Goal: Transaction & Acquisition: Obtain resource

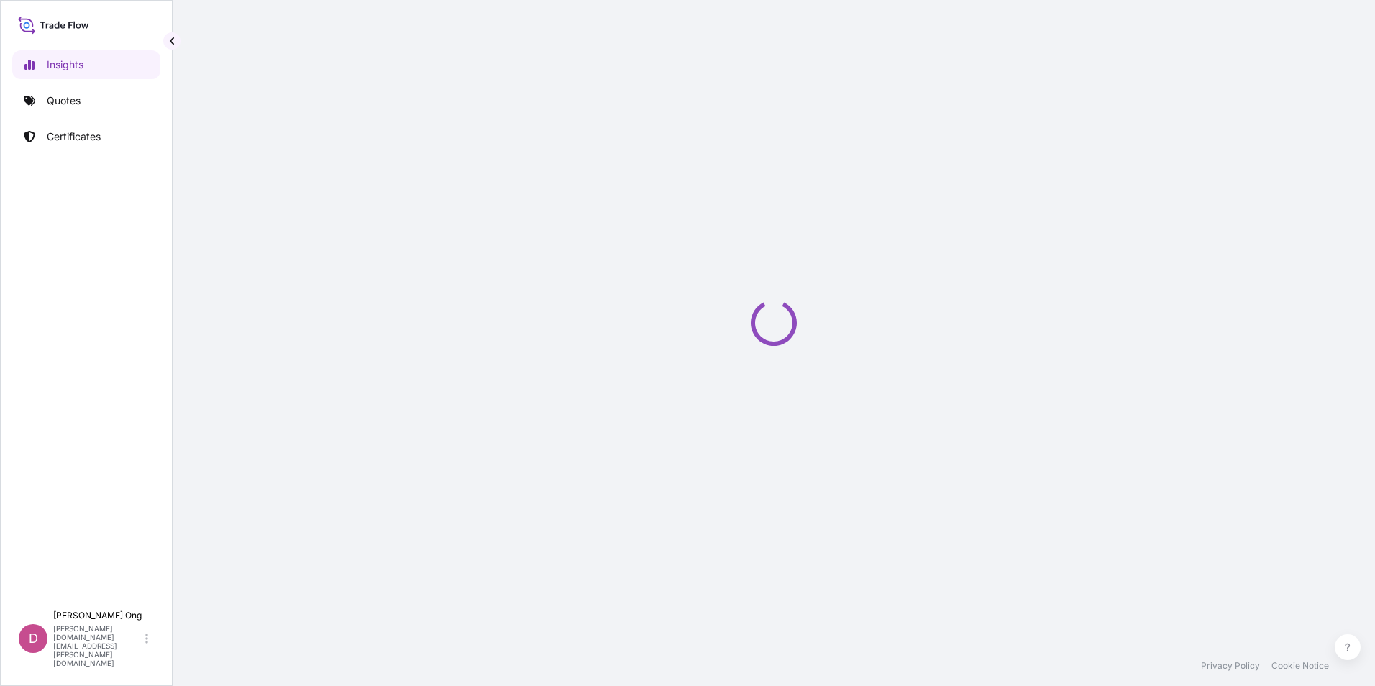
select select "2025"
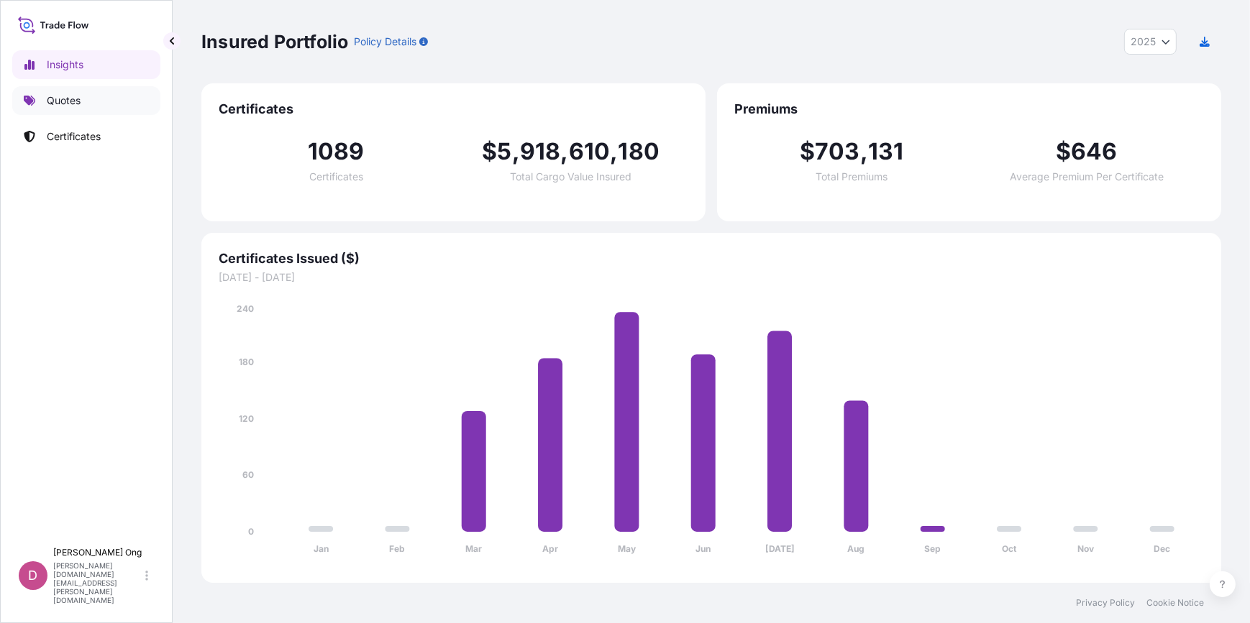
click at [96, 94] on link "Quotes" at bounding box center [86, 100] width 148 height 29
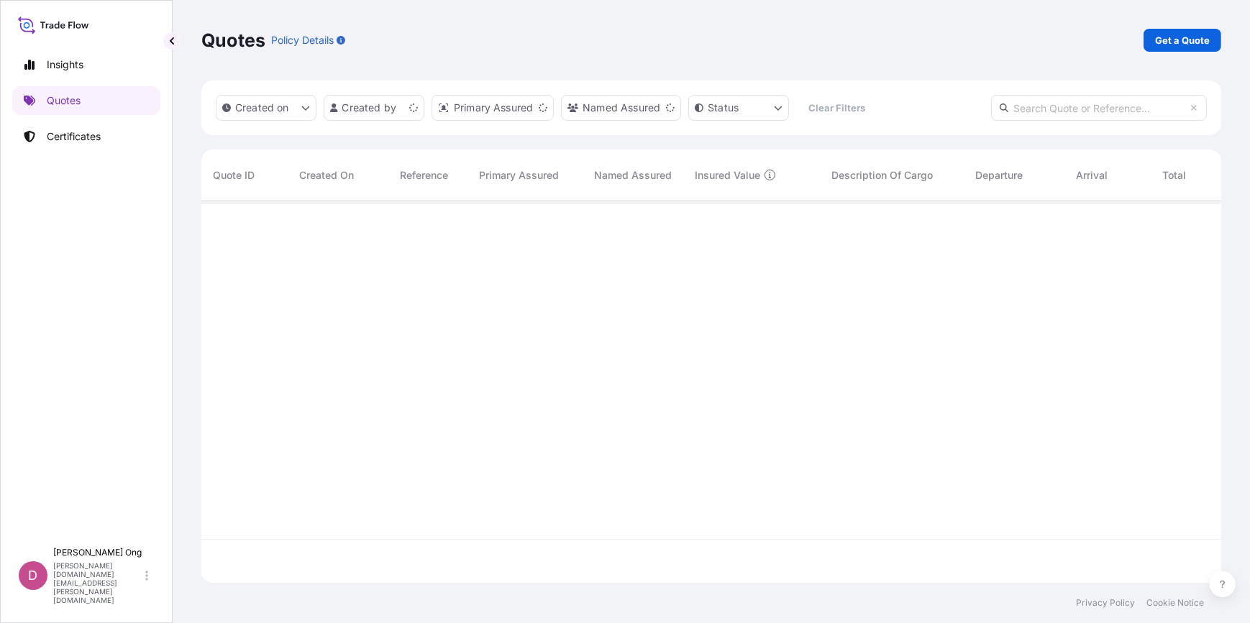
scroll to position [380, 1010]
click at [1187, 34] on p "Get a Quote" at bounding box center [1182, 40] width 55 height 14
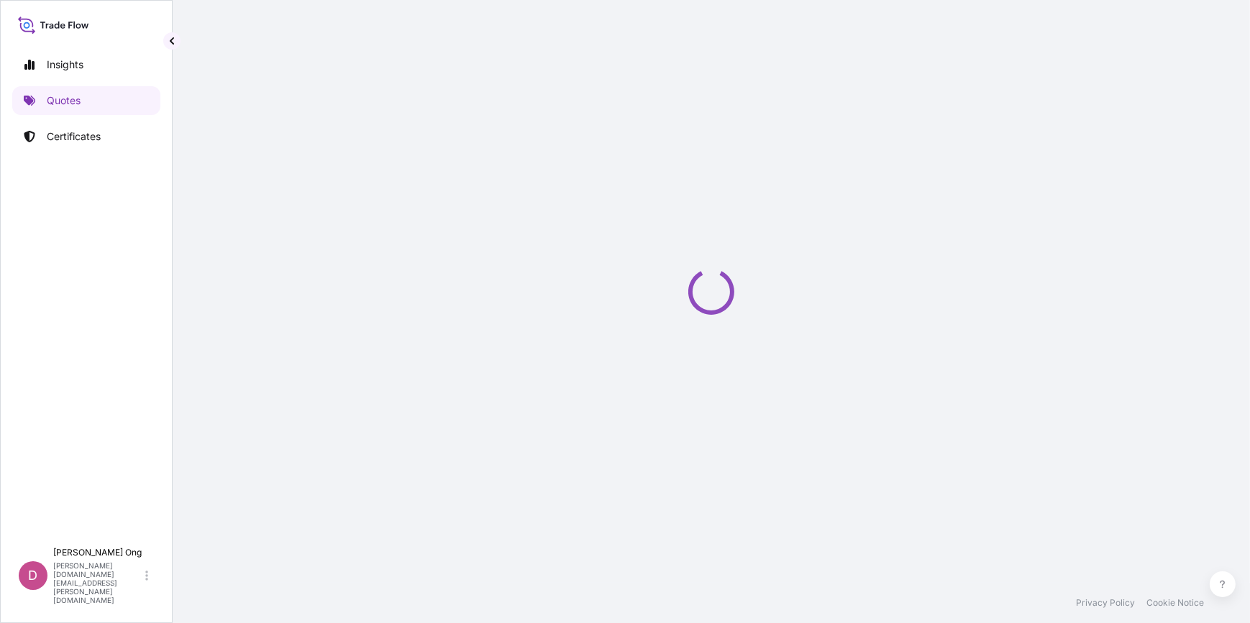
select select "Sea"
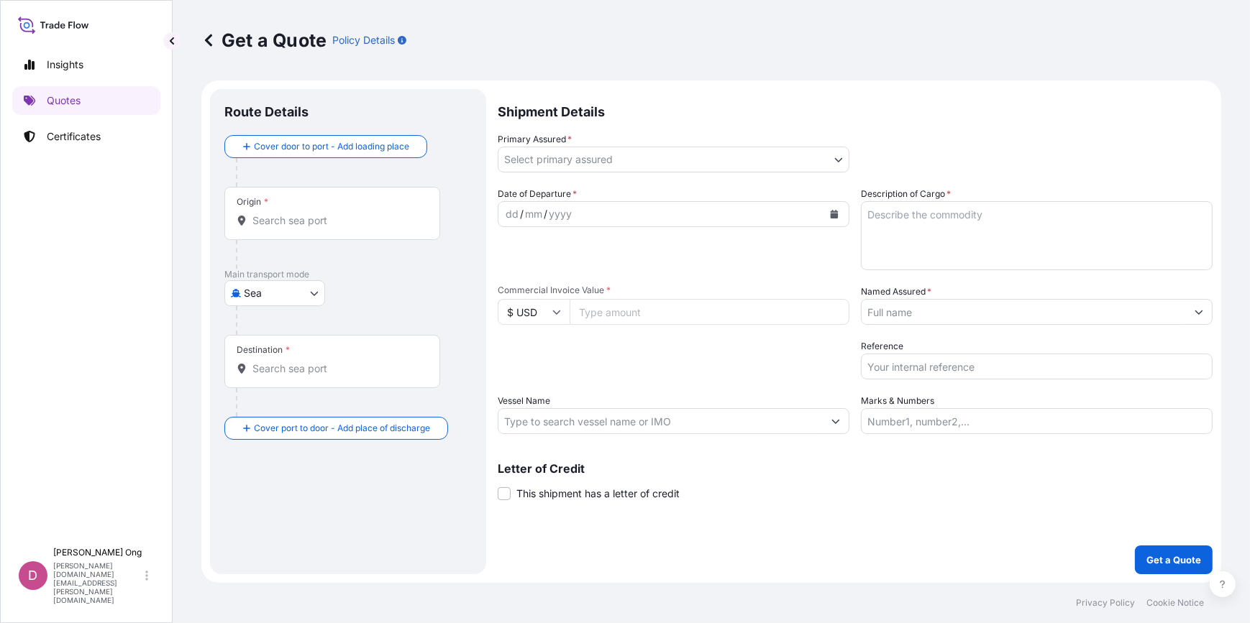
click at [838, 160] on body "Insights Quotes Certificates D Darren Ong darren.ong@ixmetals.com Get a Quote P…" at bounding box center [625, 311] width 1250 height 623
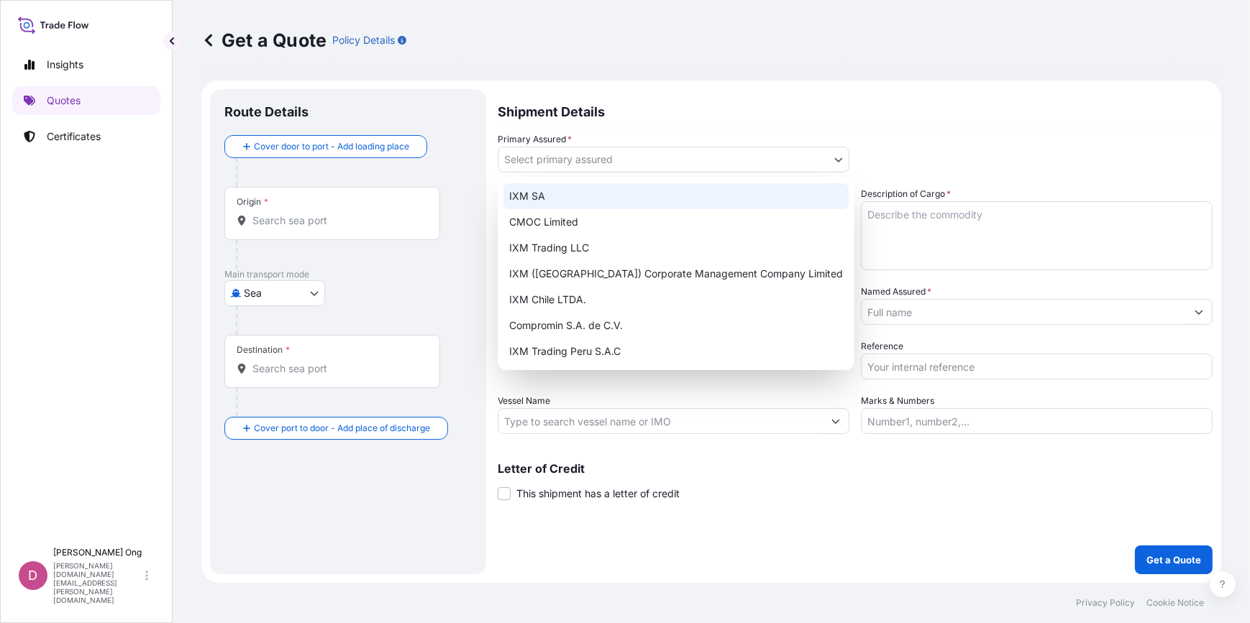
click at [705, 201] on div "IXM SA" at bounding box center [675, 196] width 345 height 26
select select "31846"
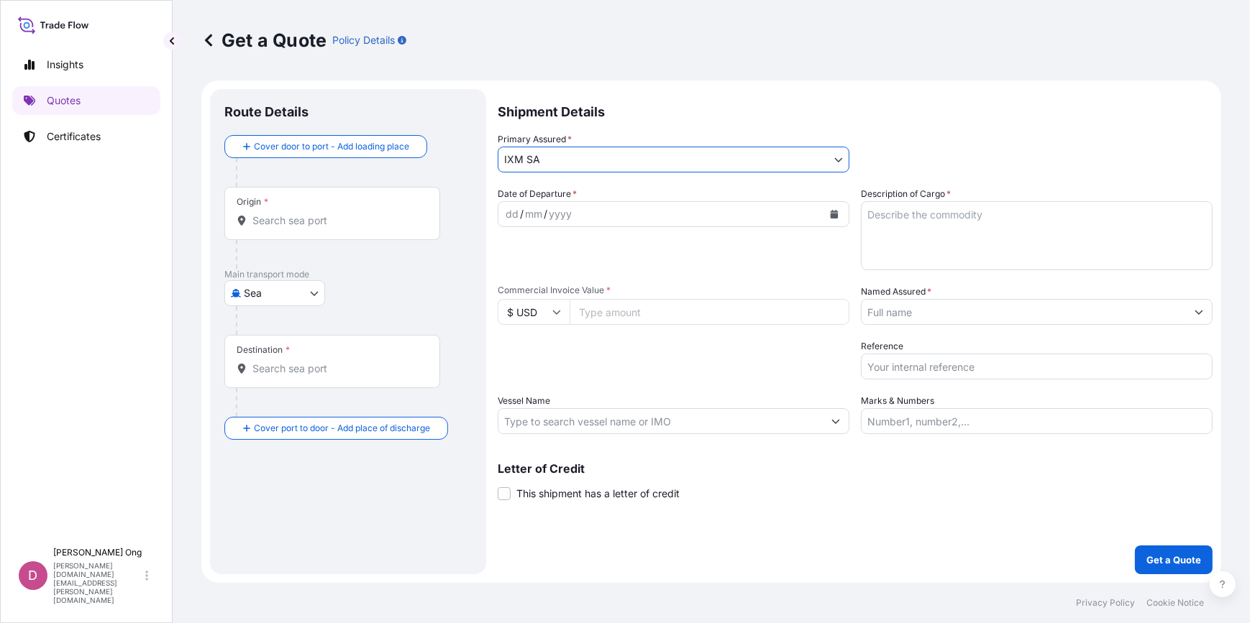
click at [839, 211] on button "Calendar" at bounding box center [834, 214] width 23 height 23
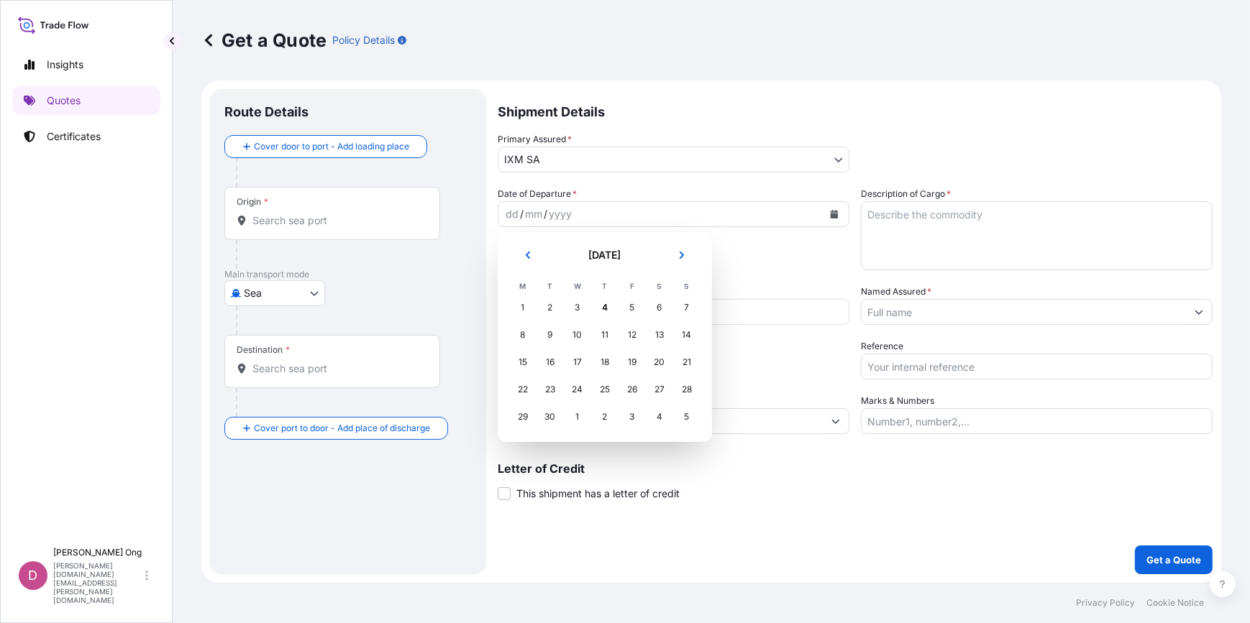
click at [521, 259] on button "Previous" at bounding box center [528, 255] width 32 height 23
click at [634, 416] on div "29" at bounding box center [632, 417] width 26 height 26
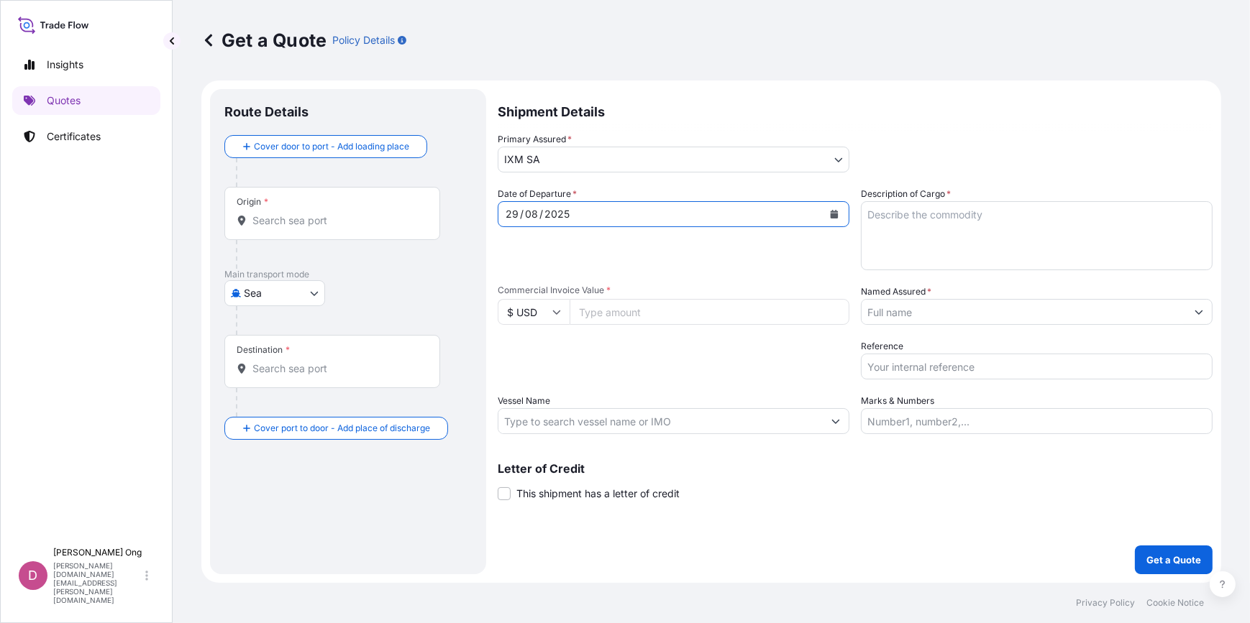
click at [989, 327] on div "Date of Departure * 29 / 08 / 2025 Cargo Category * Metals of every type and de…" at bounding box center [855, 310] width 715 height 247
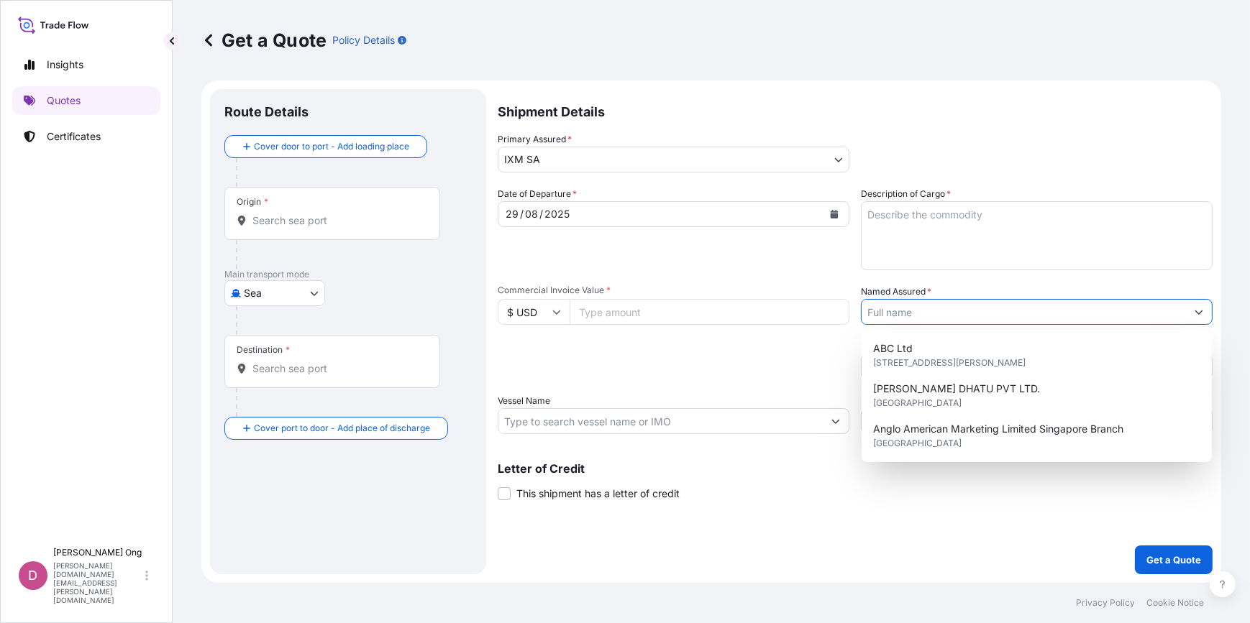
click at [999, 318] on input "Named Assured *" at bounding box center [1023, 312] width 324 height 26
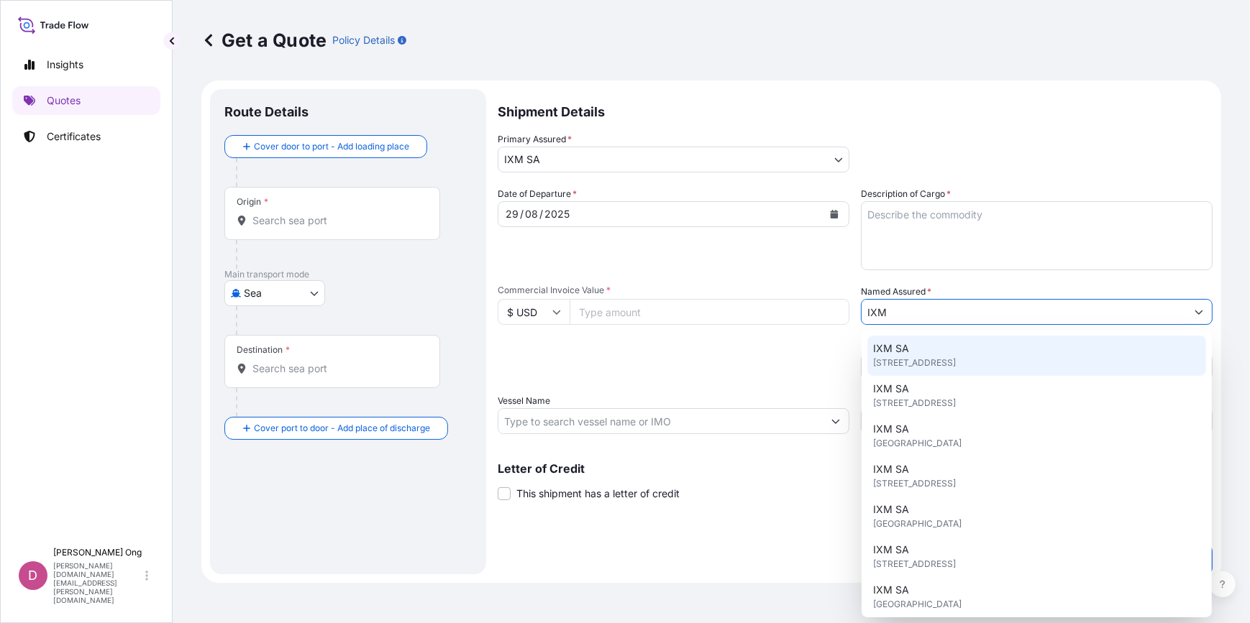
click at [908, 359] on span "Rue de Lausanne 15, 1201, Genève, Switzerland" at bounding box center [914, 363] width 83 height 14
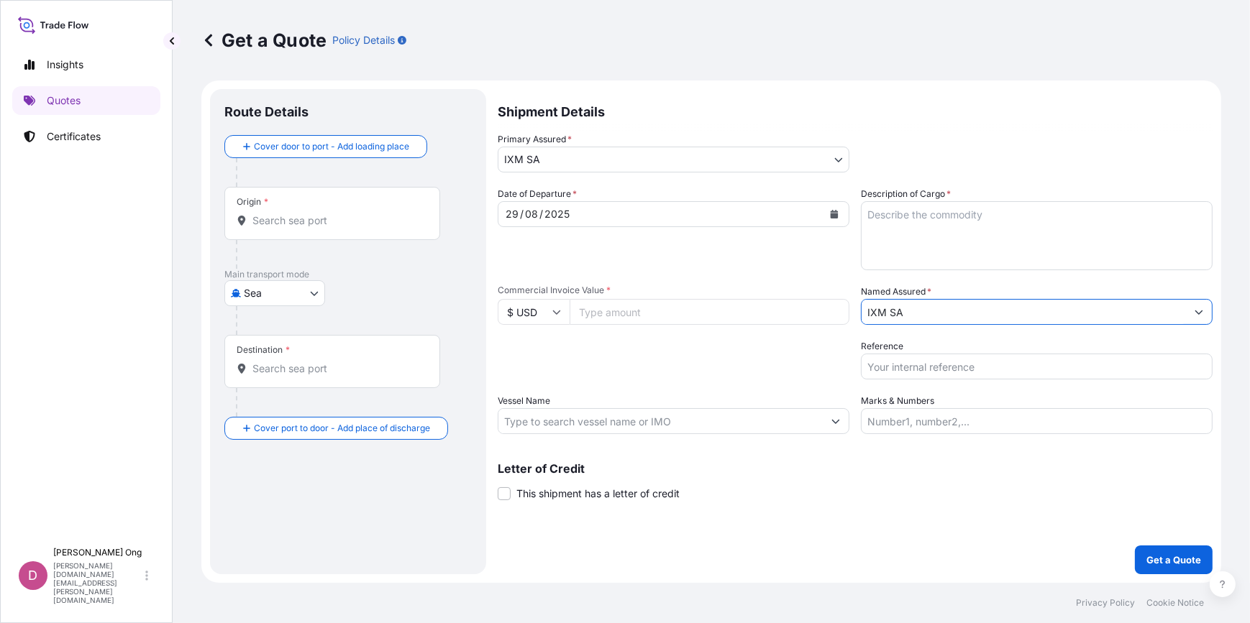
type input "IXM SA"
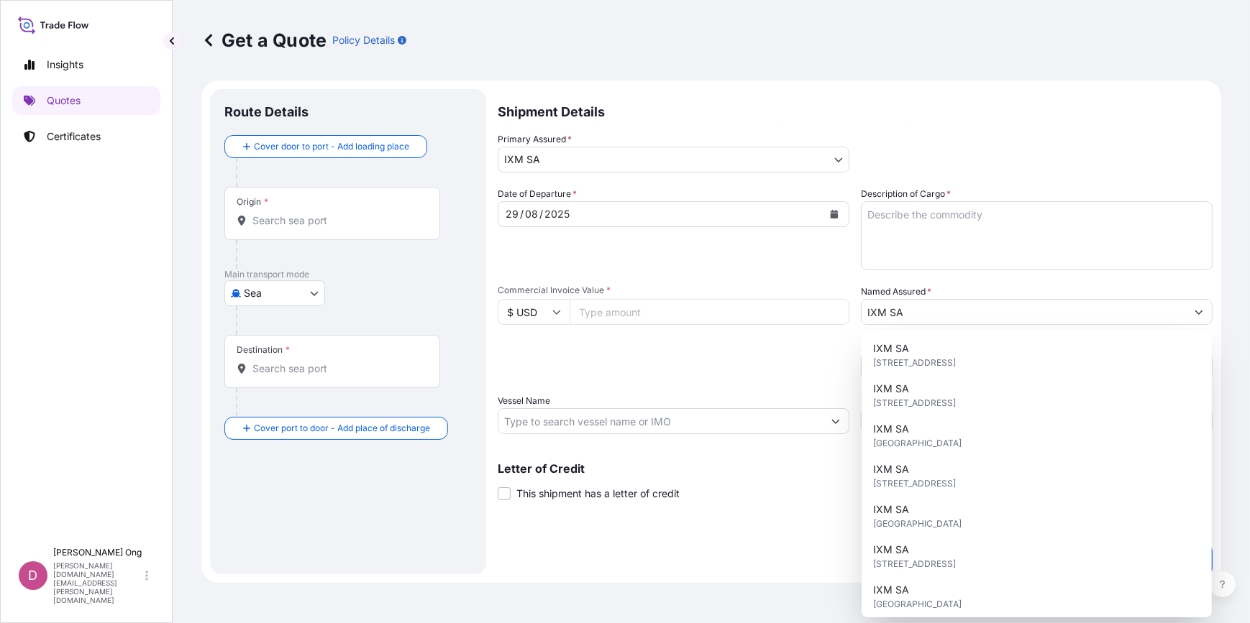
click at [651, 306] on input "Commercial Invoice Value *" at bounding box center [709, 312] width 280 height 26
paste input "2233870.25"
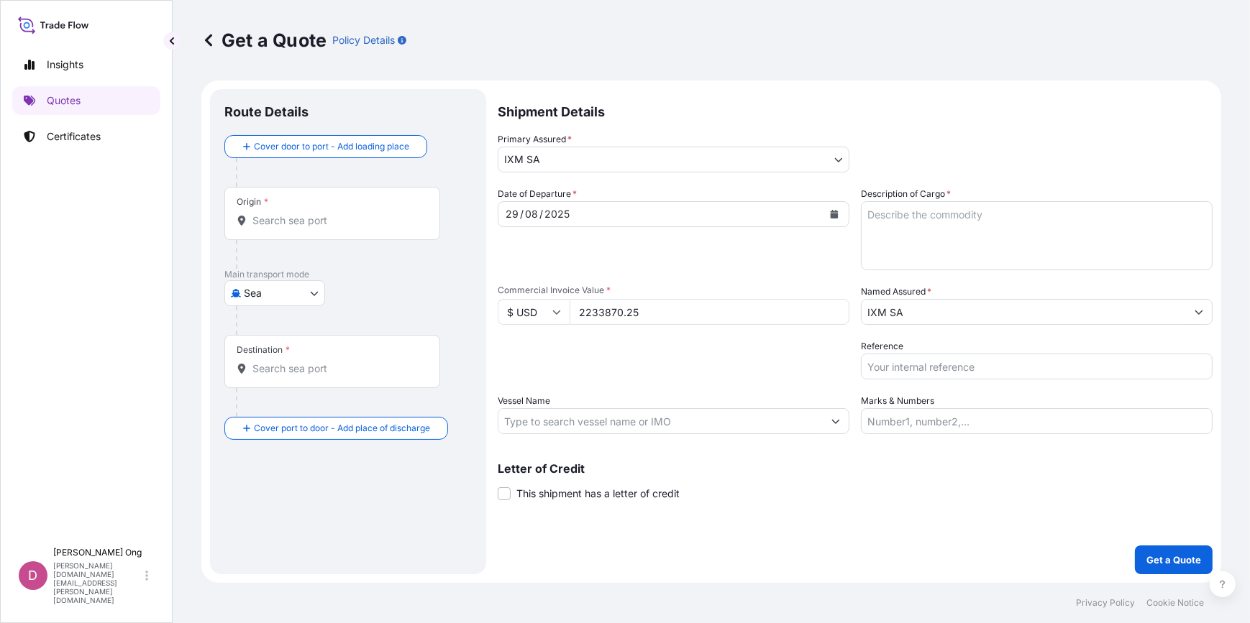
type input "2233870.25"
click at [1050, 367] on input "Reference" at bounding box center [1037, 367] width 352 height 26
paste input "BCC15697DS"
type input "BCC15697DS-P / BL NO.: EGLV751500059072"
click at [334, 233] on div "Origin *" at bounding box center [332, 213] width 216 height 53
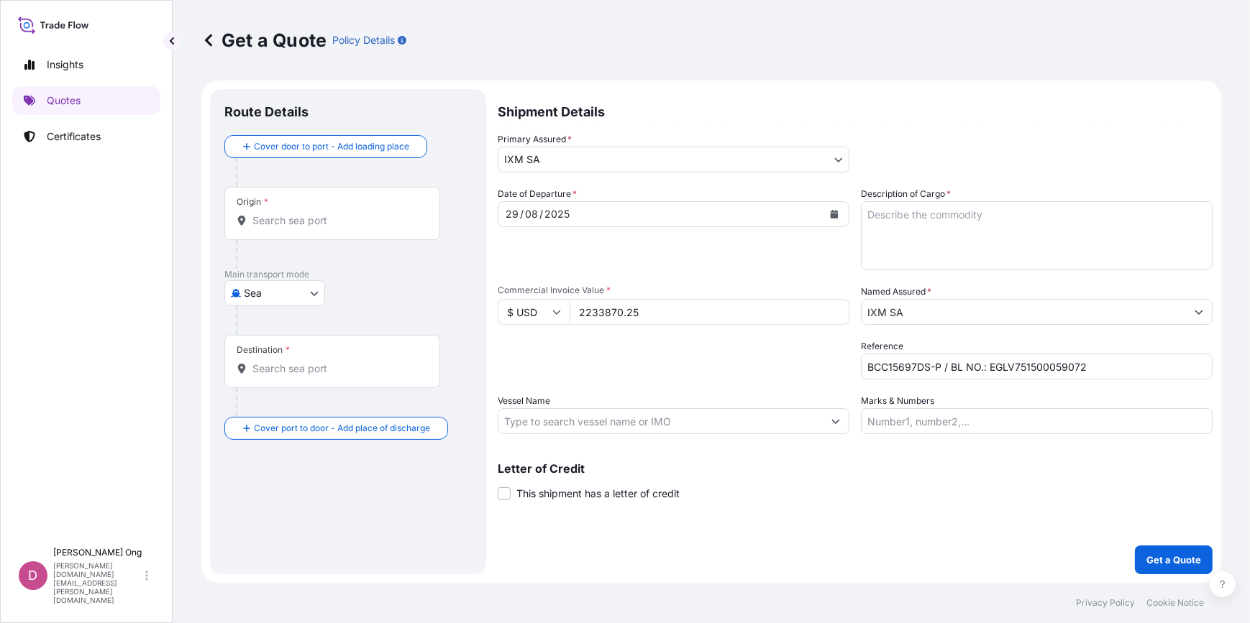
click at [334, 228] on input "Origin *" at bounding box center [337, 221] width 170 height 14
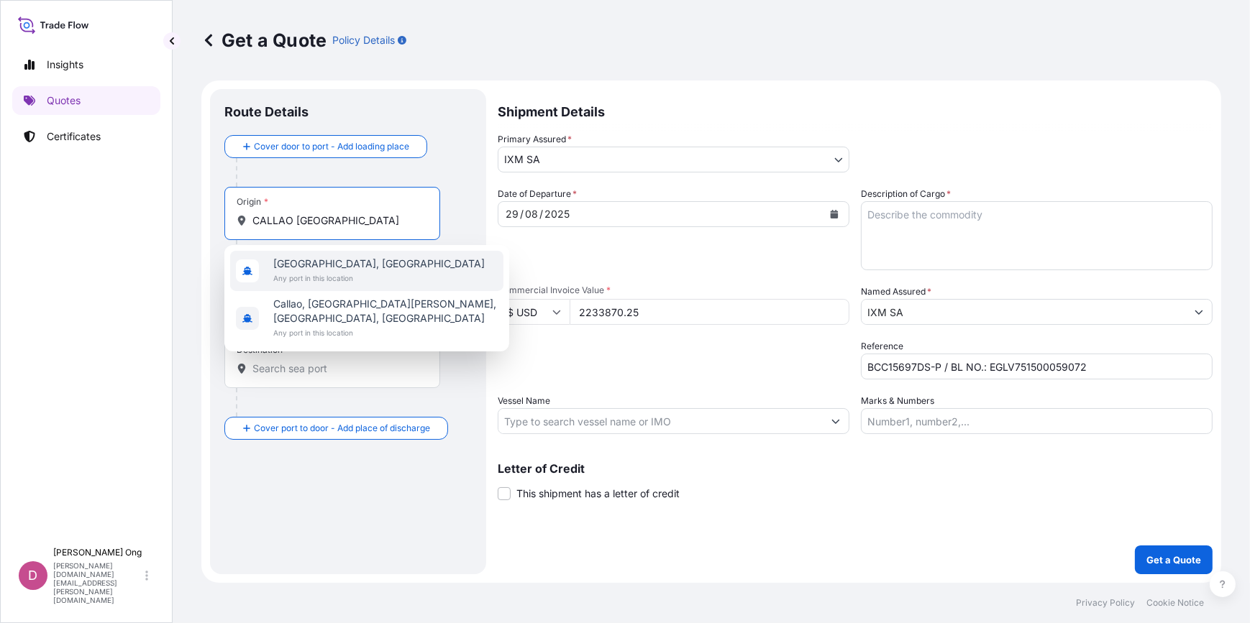
click at [325, 265] on span "Callao, Peru" at bounding box center [378, 264] width 211 height 14
type input "Callao, Peru"
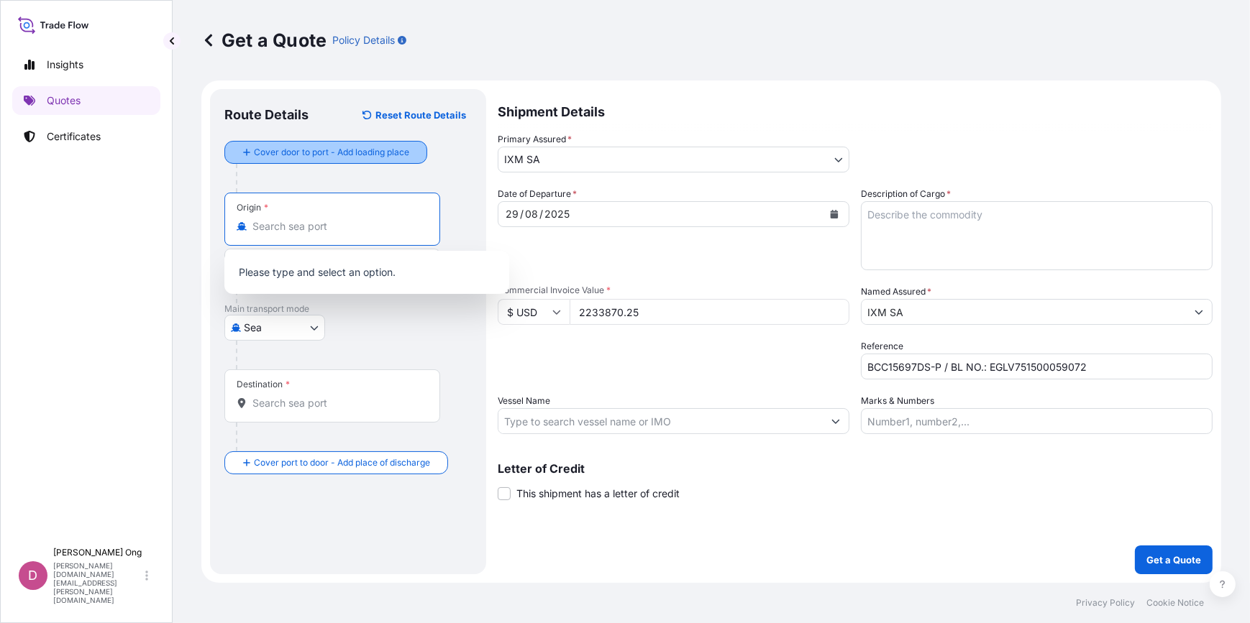
paste input "Callao, Peru"
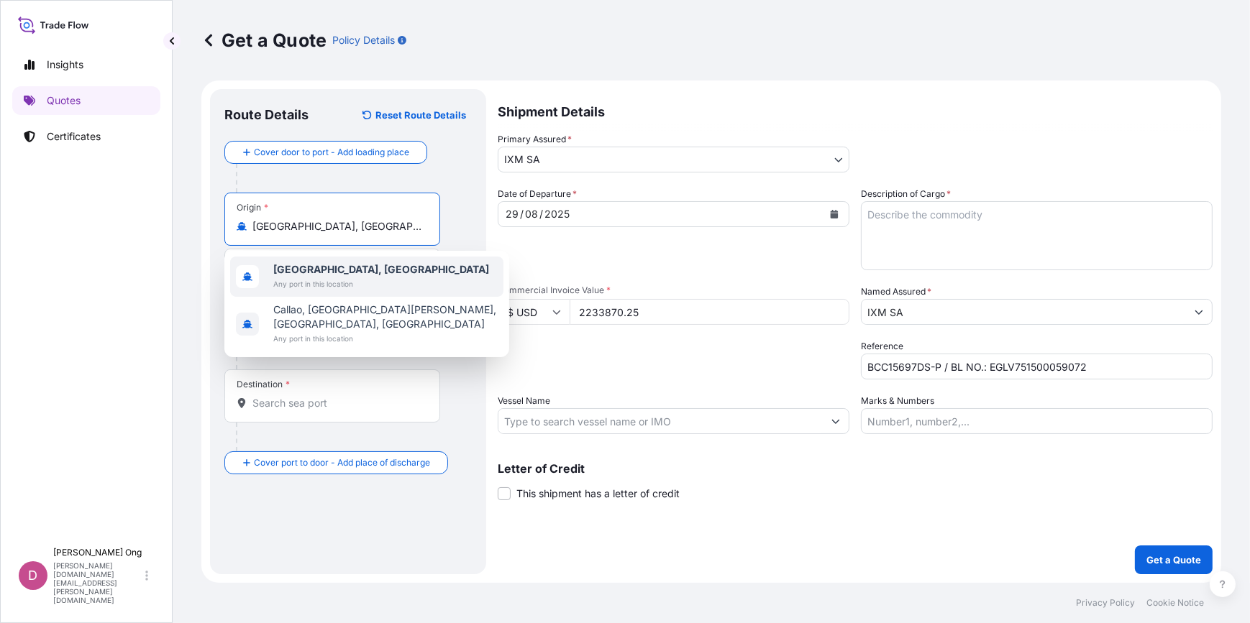
click at [320, 263] on b "Callao, Peru" at bounding box center [381, 269] width 216 height 12
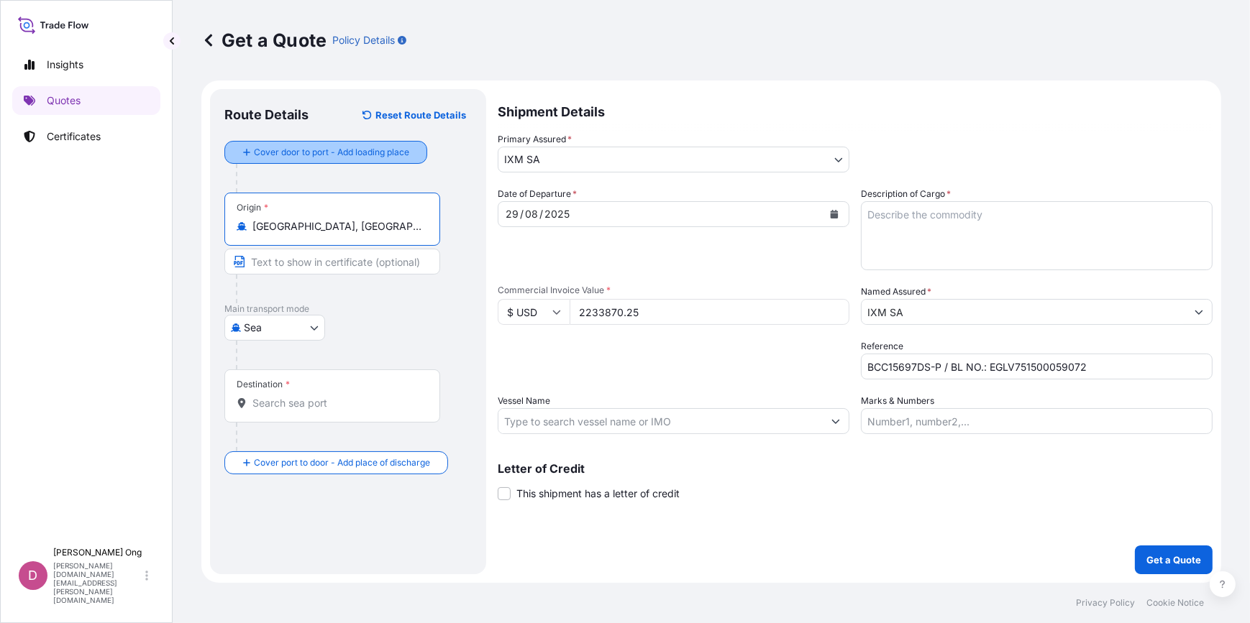
type input "Callao, Peru"
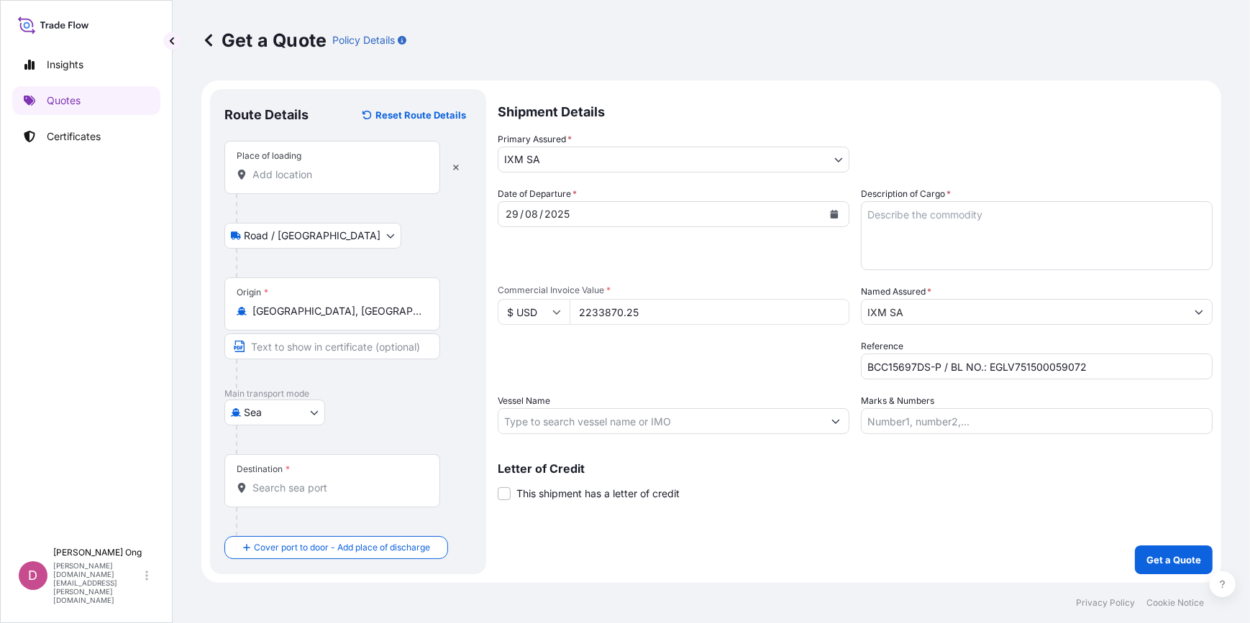
click at [333, 188] on div "Place of loading" at bounding box center [332, 167] width 216 height 53
click at [333, 182] on input "Place of loading" at bounding box center [337, 175] width 170 height 14
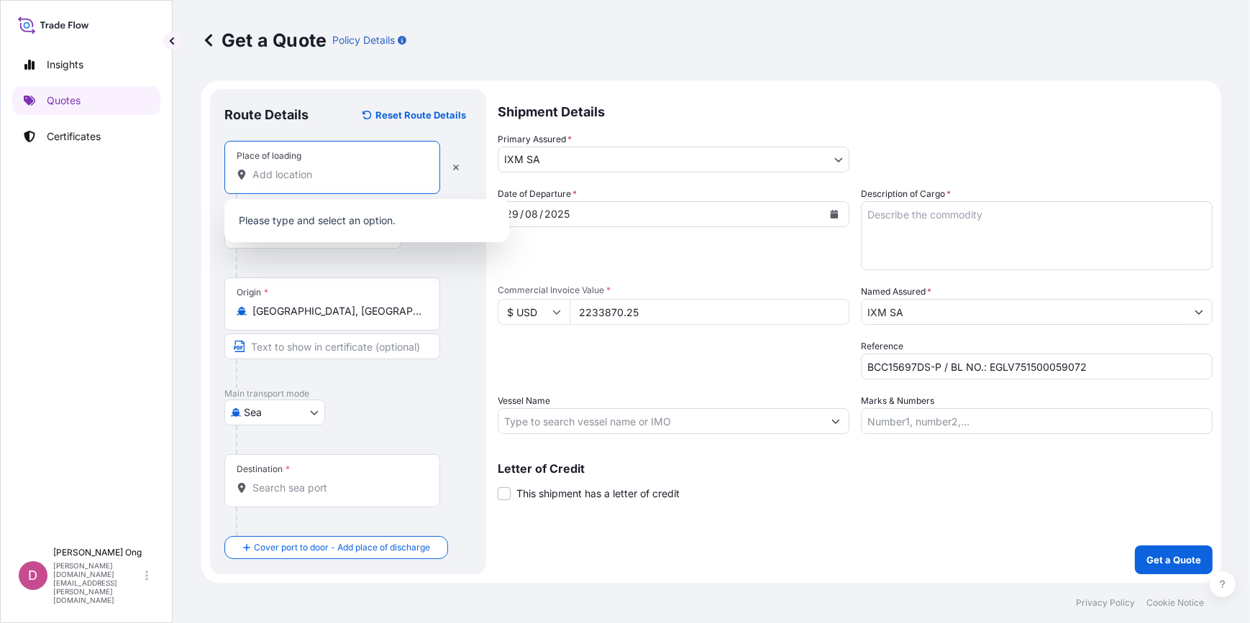
paste input "Callao, Peru"
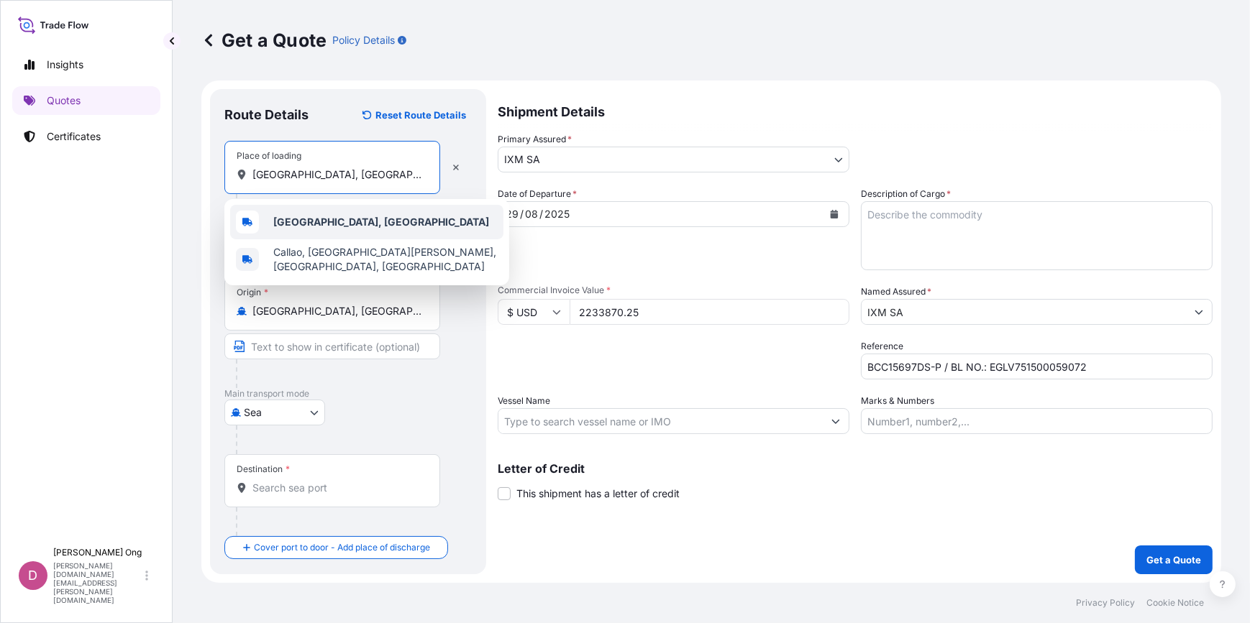
click at [330, 221] on b "Callao, Peru" at bounding box center [381, 222] width 216 height 12
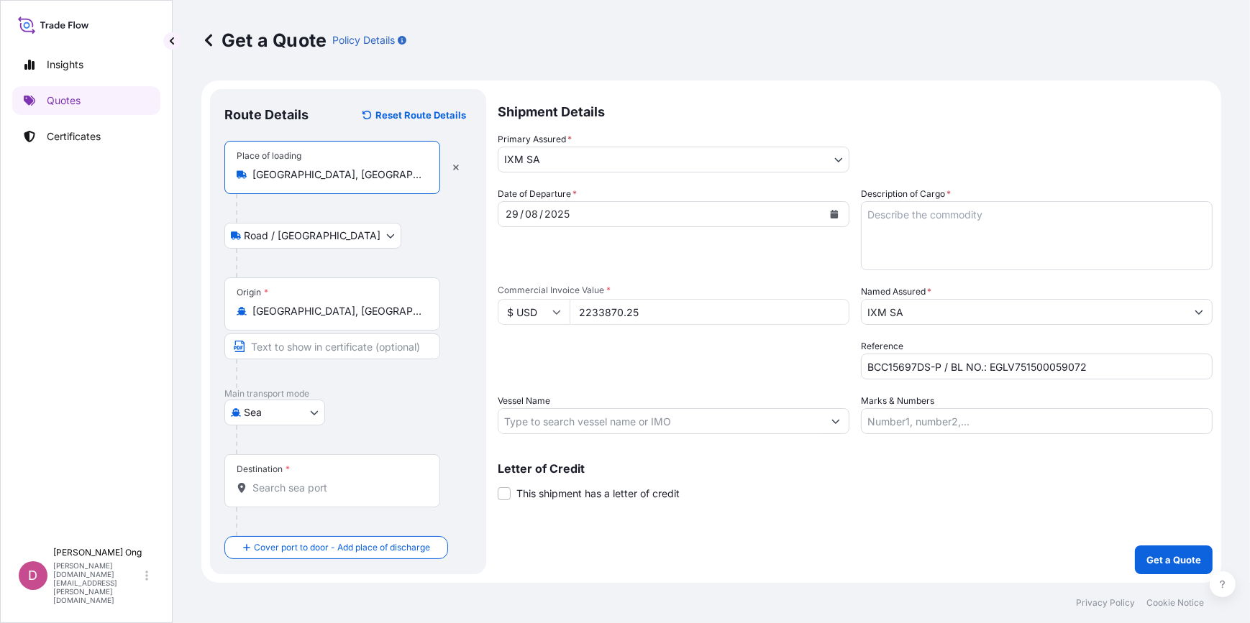
type input "Callao, Peru"
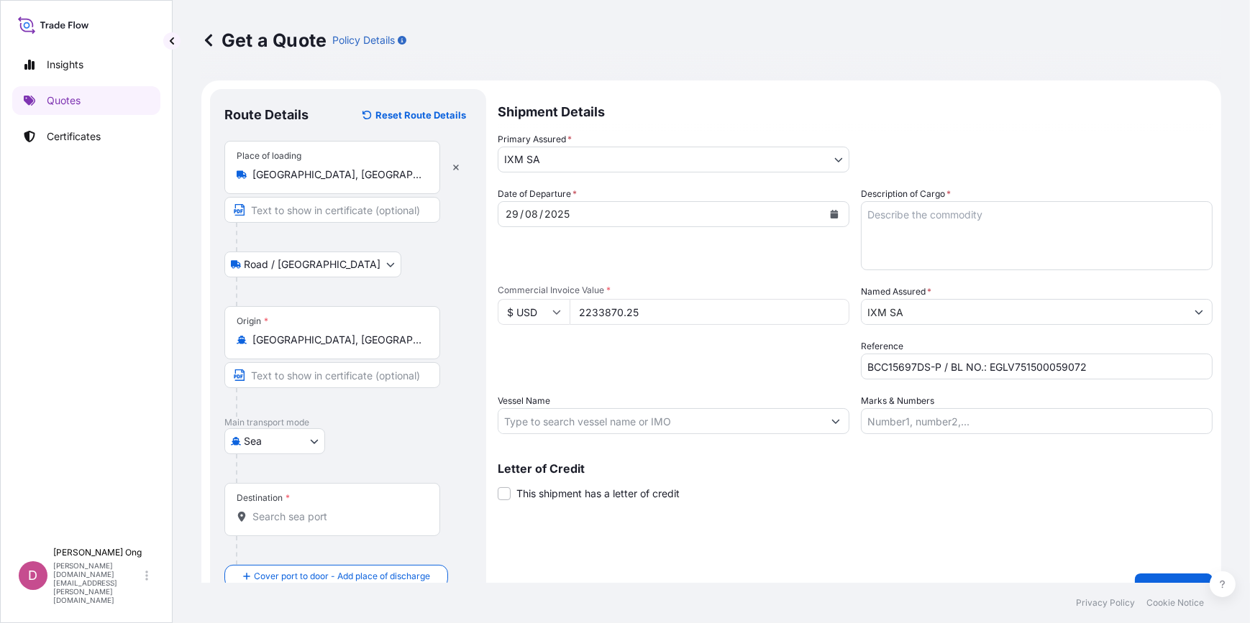
click at [405, 228] on div "Place of loading Callao, Peru Road / Inland Road / Inland" at bounding box center [347, 223] width 247 height 165
click at [380, 206] on input "Text to appear on certificate" at bounding box center [332, 210] width 216 height 26
click at [318, 212] on input "CALLAO, PERU" at bounding box center [332, 210] width 216 height 26
click at [298, 210] on input "CALLAO, PERU" at bounding box center [332, 210] width 216 height 26
type input "CALLAO,PERU"
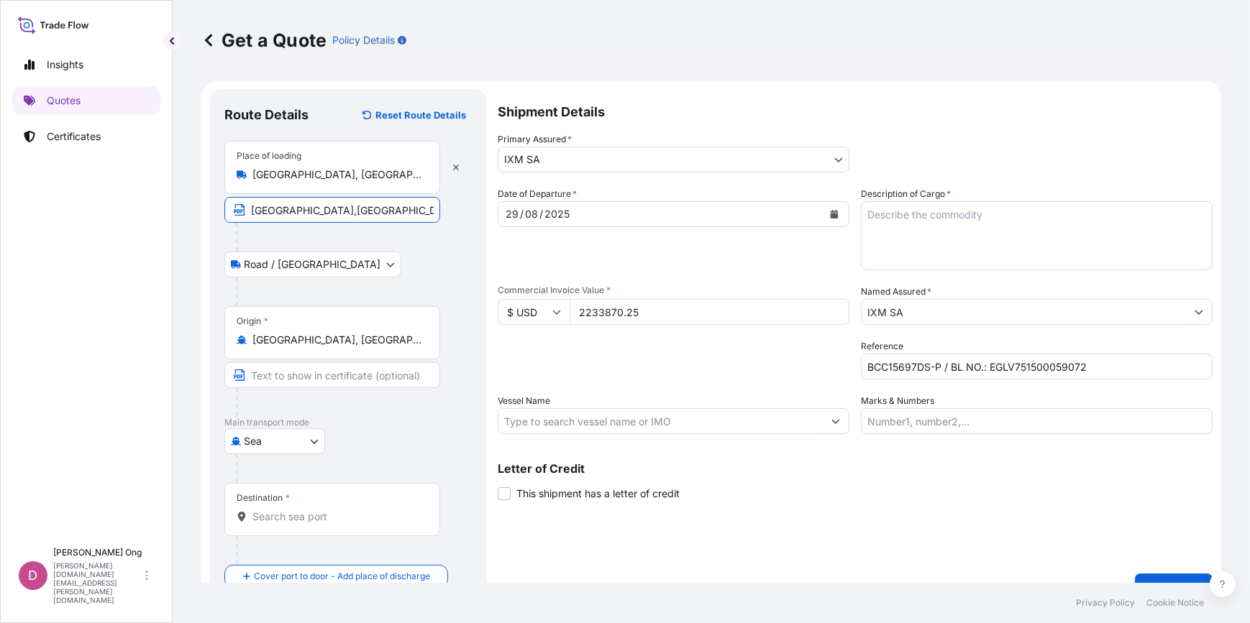
click at [319, 376] on input "Text to appear on certificate" at bounding box center [332, 375] width 216 height 26
paste input "CALLAO,PERU"
type input "CALLAO,PERU"
click at [337, 522] on input "Destination *" at bounding box center [337, 517] width 170 height 14
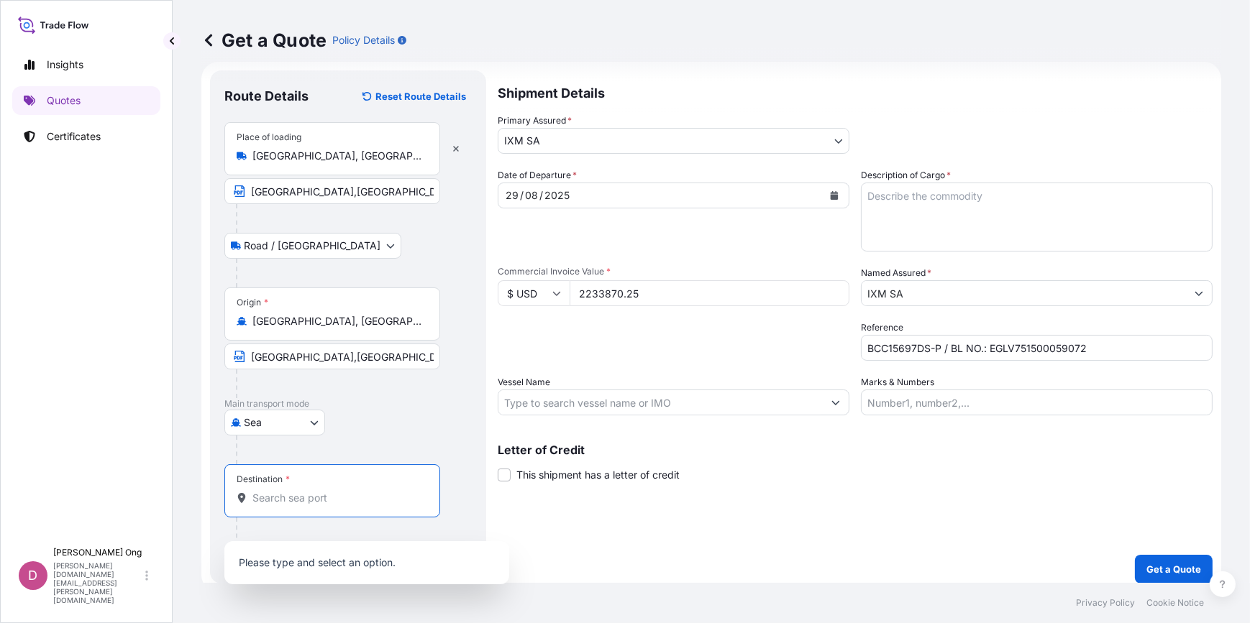
scroll to position [27, 0]
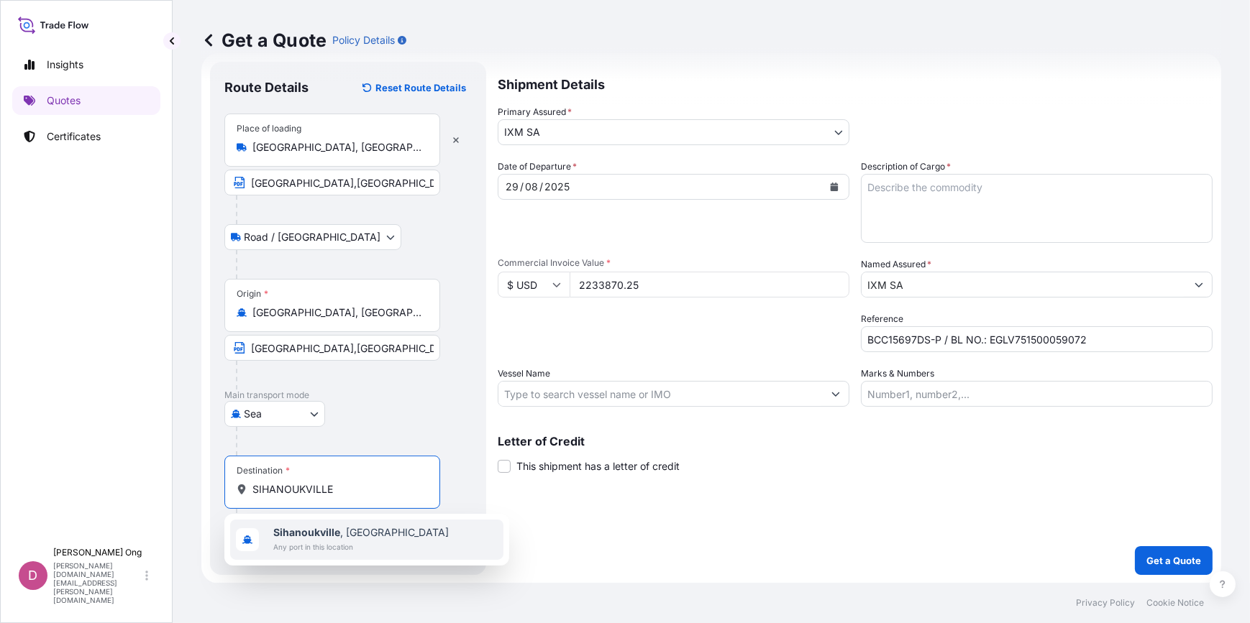
click at [418, 531] on div "Sihanoukville , Cambodia Any port in this location" at bounding box center [366, 540] width 273 height 40
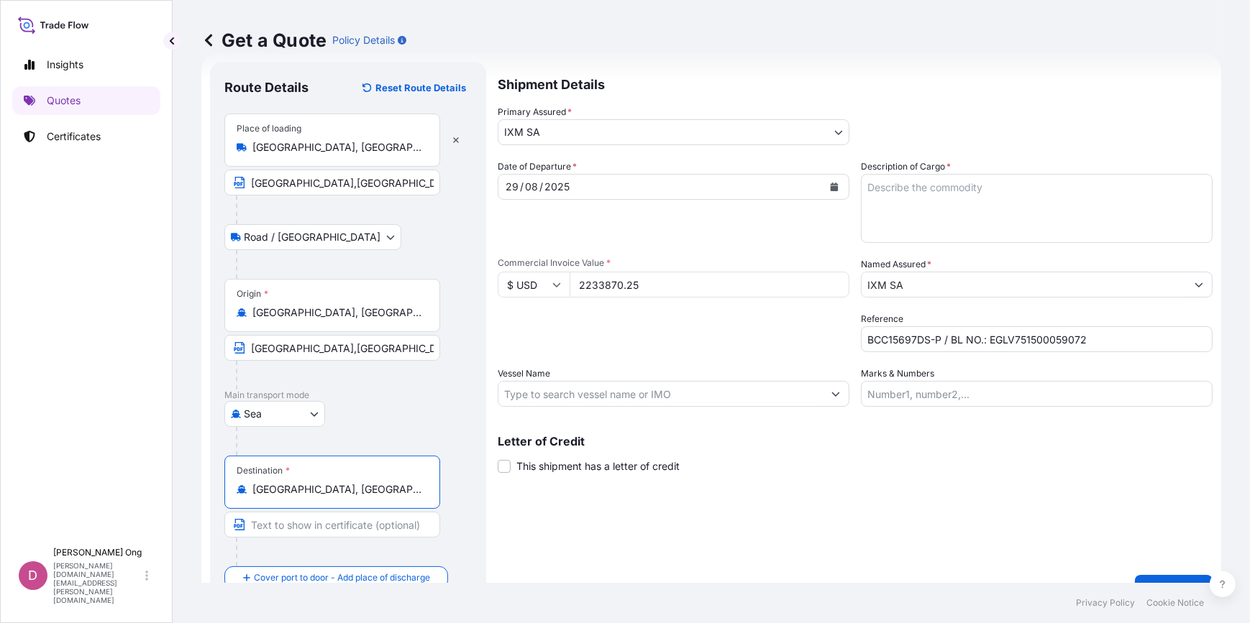
scroll to position [56, 0]
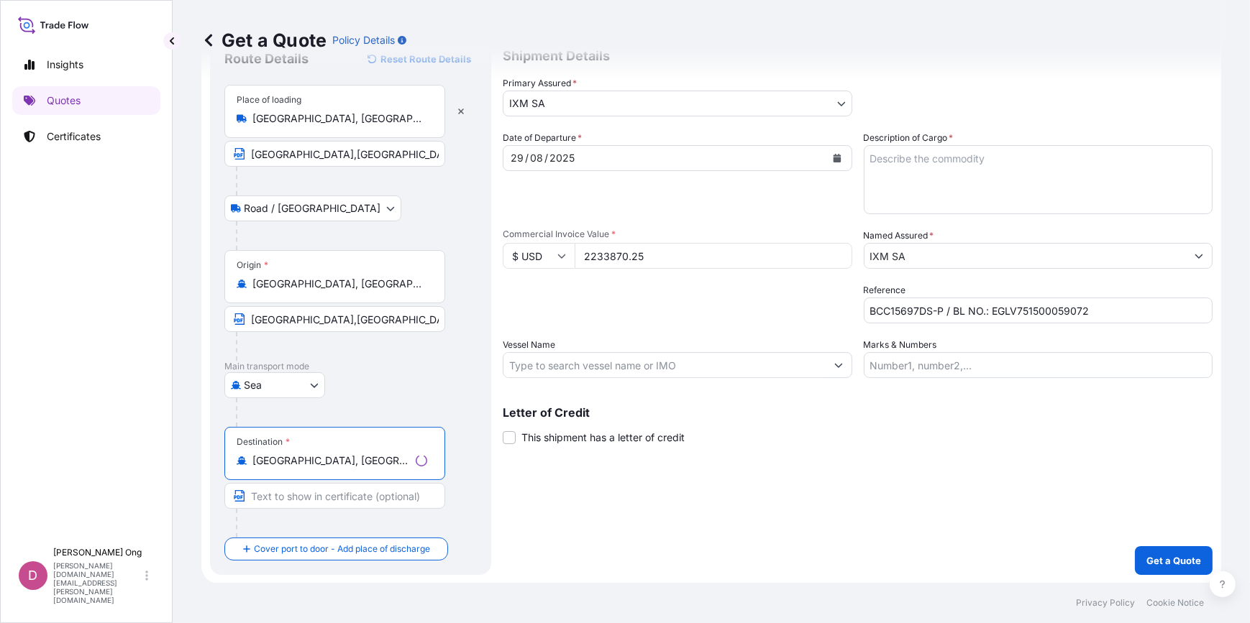
type input "Sihanoukville, Cambodia"
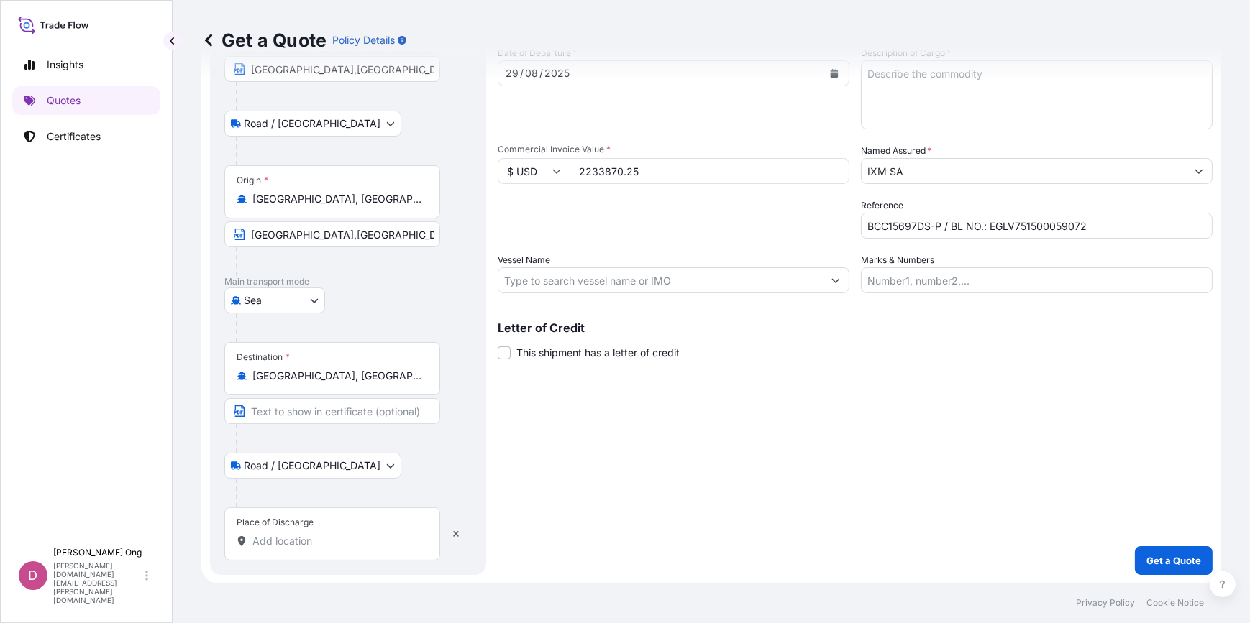
drag, startPoint x: 336, startPoint y: 513, endPoint x: 329, endPoint y: 527, distance: 16.1
click at [332, 521] on div "Place of Discharge" at bounding box center [332, 534] width 216 height 53
click at [332, 534] on input "Place of Discharge" at bounding box center [337, 541] width 170 height 14
paste input "SIHANOUKVILLE"
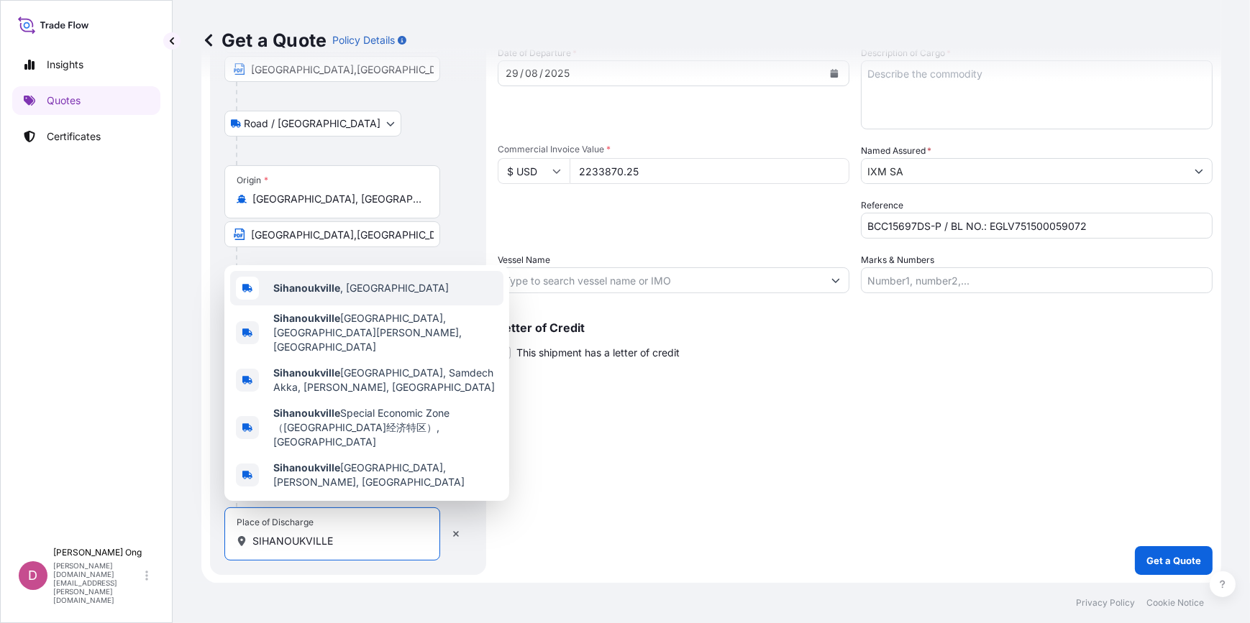
click at [370, 296] on span "Sihanoukville , Cambodia" at bounding box center [360, 288] width 175 height 14
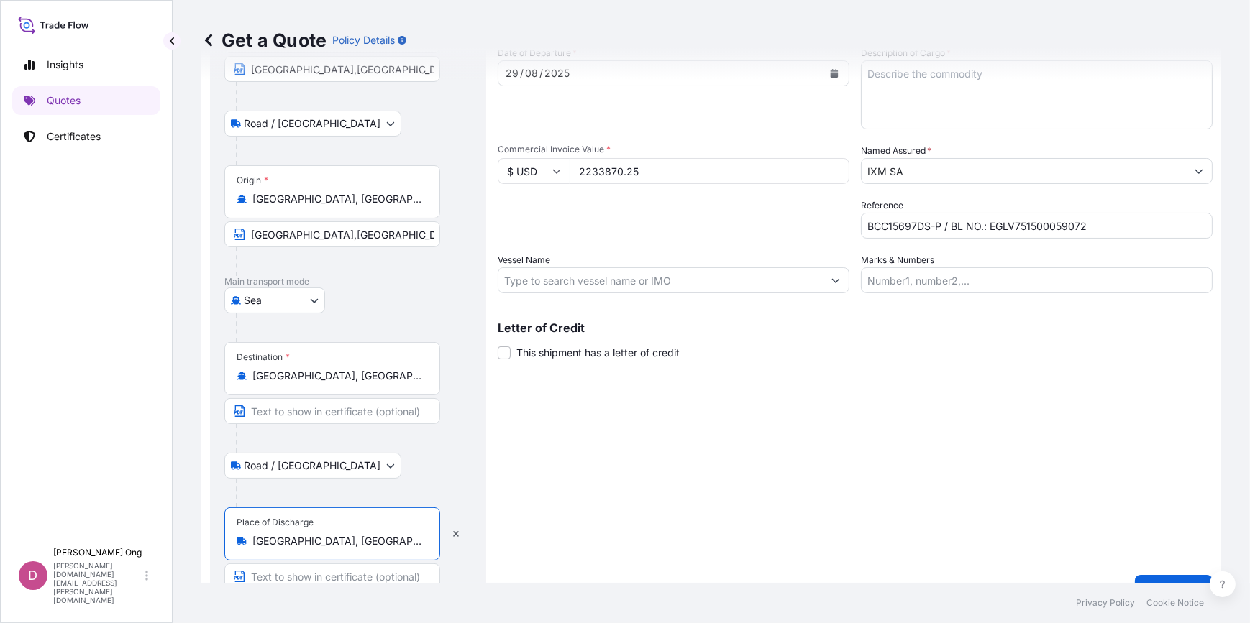
type input "Sihanoukville, Cambodia"
click at [349, 414] on input "Text to appear on certificate" at bounding box center [332, 411] width 216 height 26
paste input "SIHANOUKVILLE"
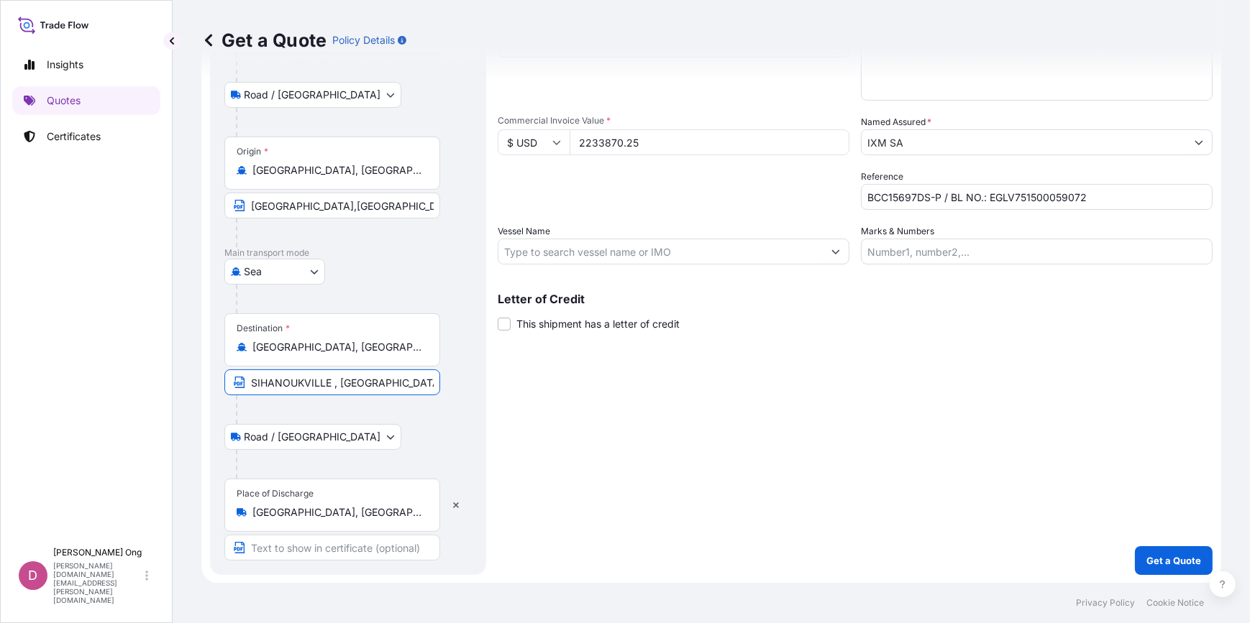
type input "SIHANOUKVILLE , CAMBODIA"
click at [320, 539] on input "Text to appear on certificate" at bounding box center [332, 548] width 216 height 26
paste input "SIHANOUKVILLE , CAMBODIA"
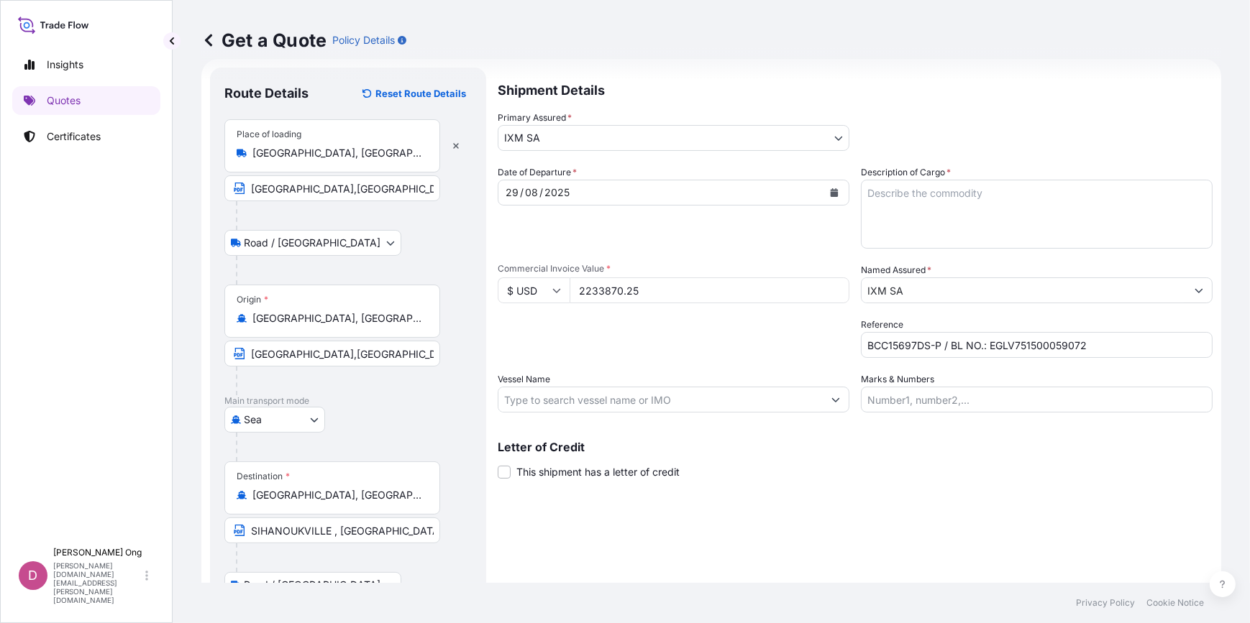
scroll to position [0, 0]
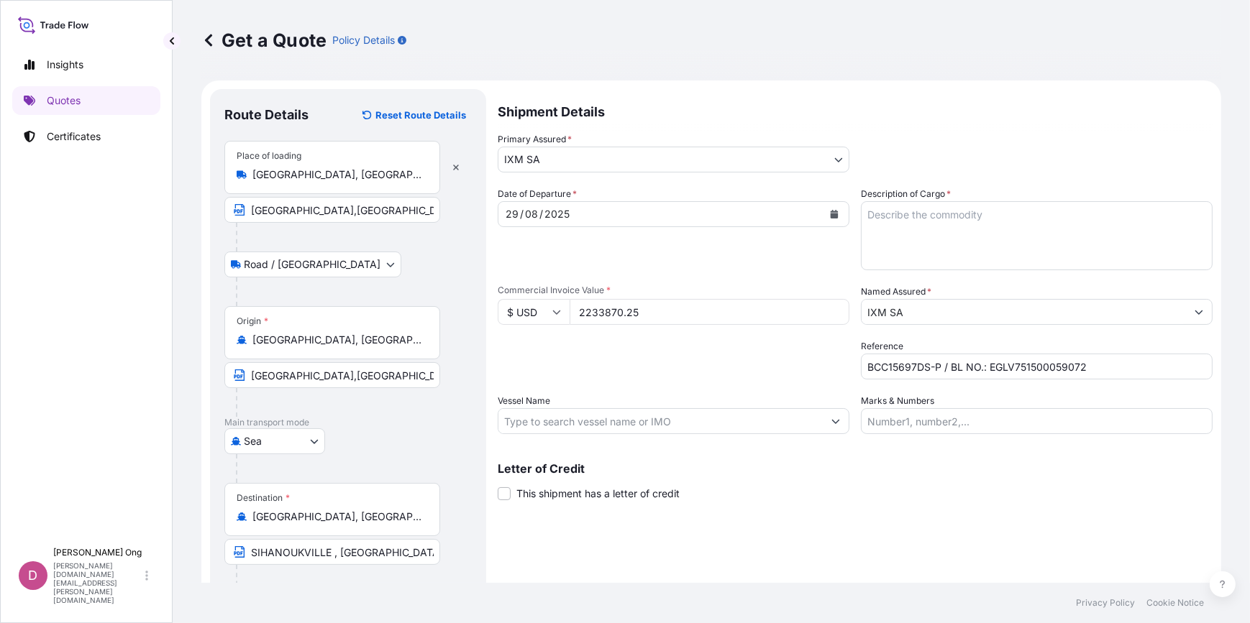
type input "SIHANOUKVILLE , CAMBODIA"
click at [786, 420] on input "Vessel Name" at bounding box center [660, 421] width 324 height 26
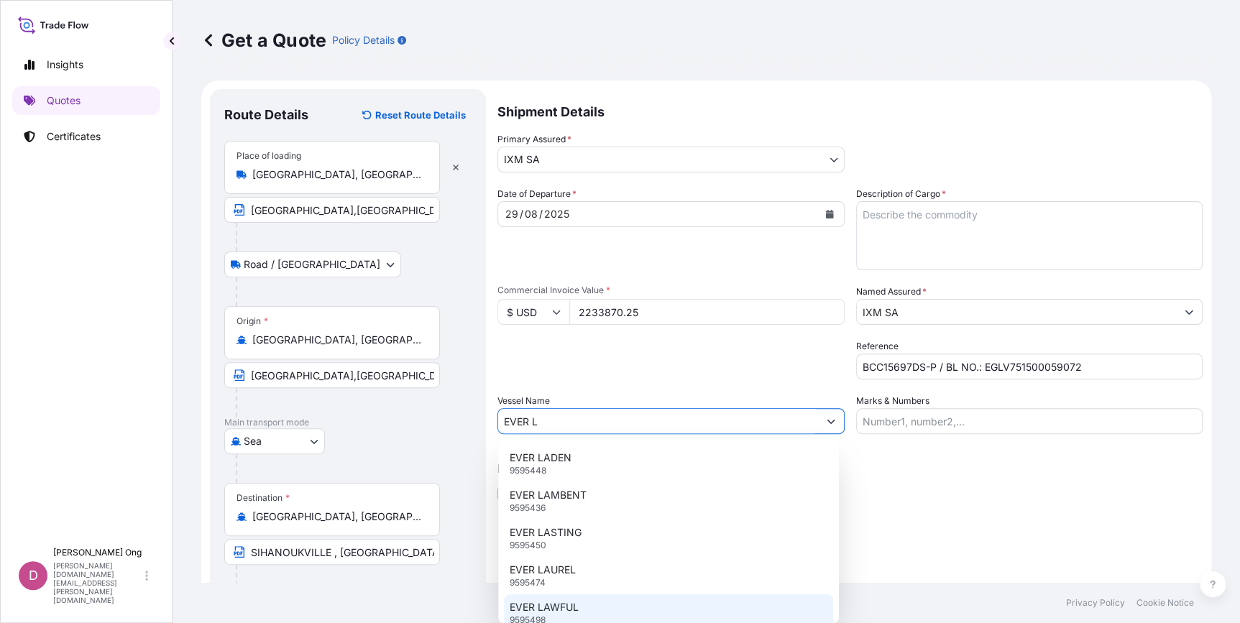
click at [567, 605] on p "EVER LAWFUL" at bounding box center [544, 607] width 69 height 14
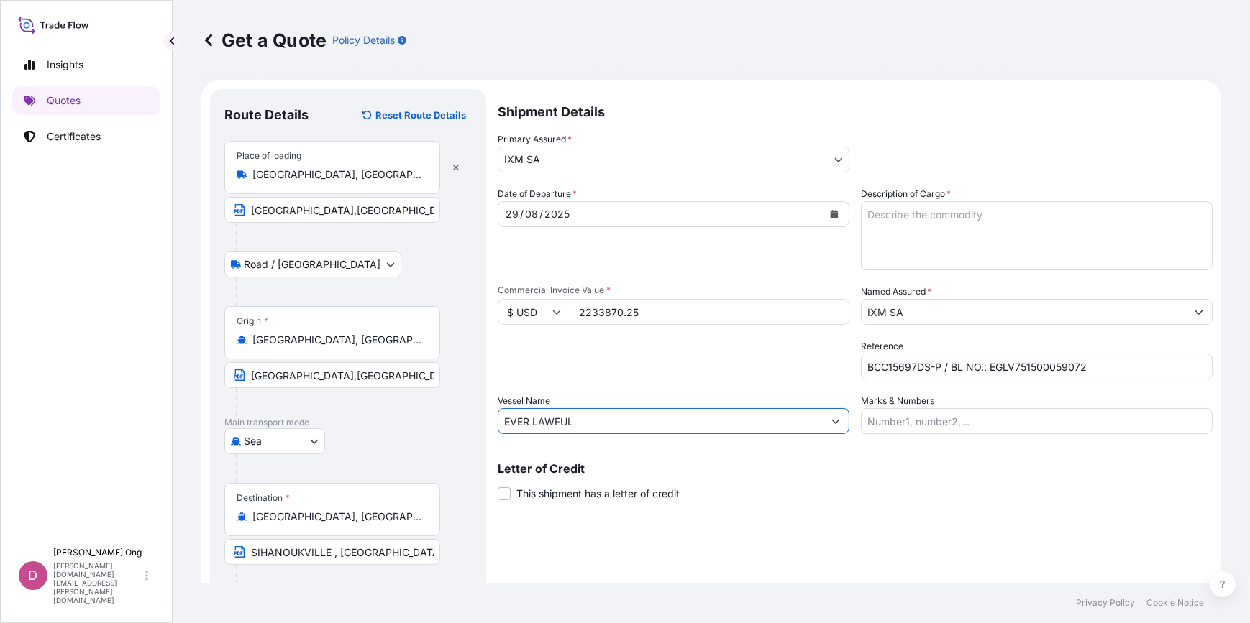
type input "EVER LAWFUL"
click at [608, 496] on span "This shipment has a letter of credit" at bounding box center [597, 494] width 163 height 14
click at [498, 486] on input "This shipment has a letter of credit" at bounding box center [498, 486] width 0 height 0
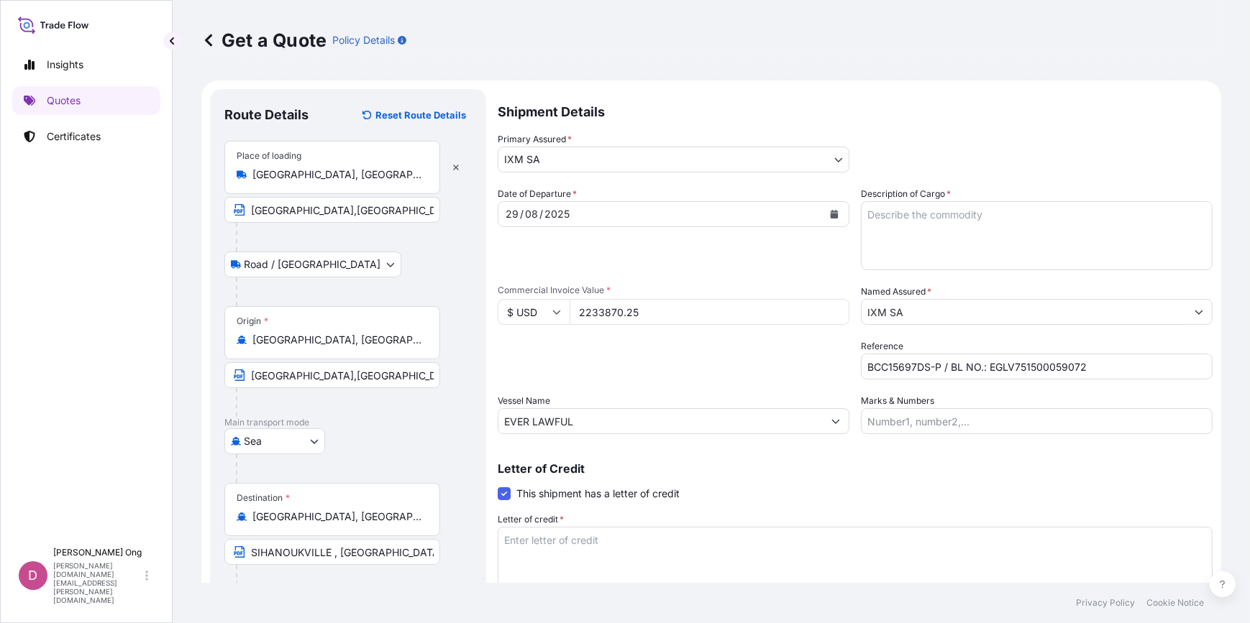
click at [1010, 240] on textarea "Description of Cargo *" at bounding box center [1037, 235] width 352 height 69
click at [1010, 223] on textarea "Description of Cargo *" at bounding box center [1037, 235] width 352 height 69
click at [1010, 244] on textarea "COPPER CONCENTRATES QUANTITY:" at bounding box center [1037, 235] width 352 height 69
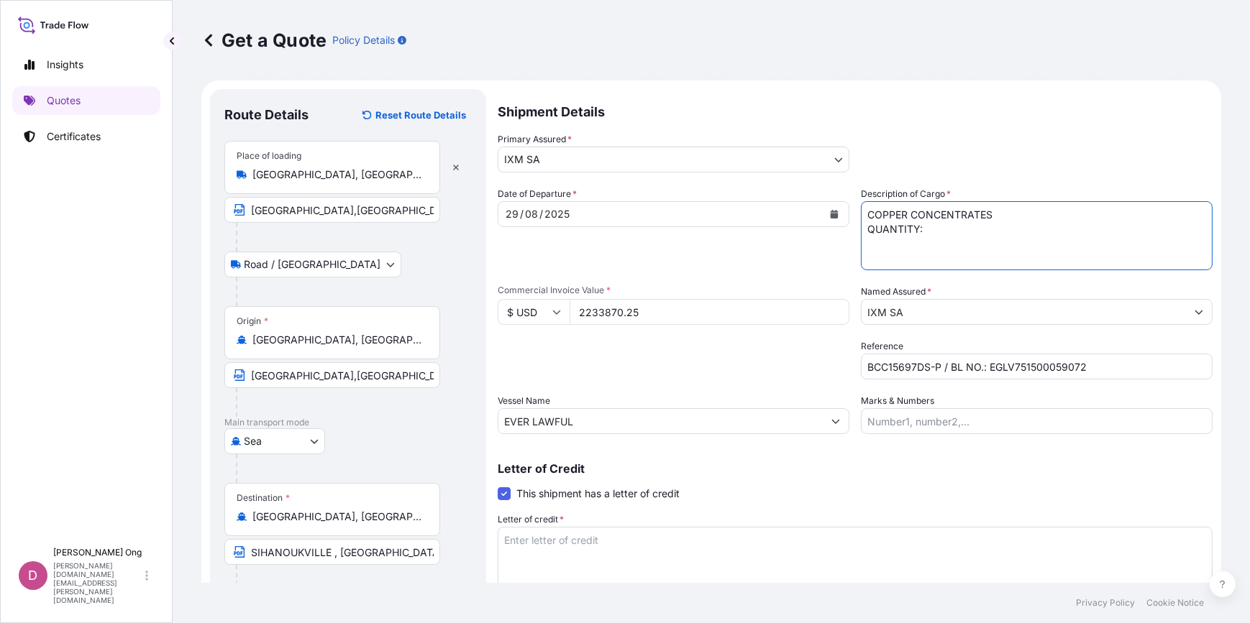
paste textarea "998.1650"
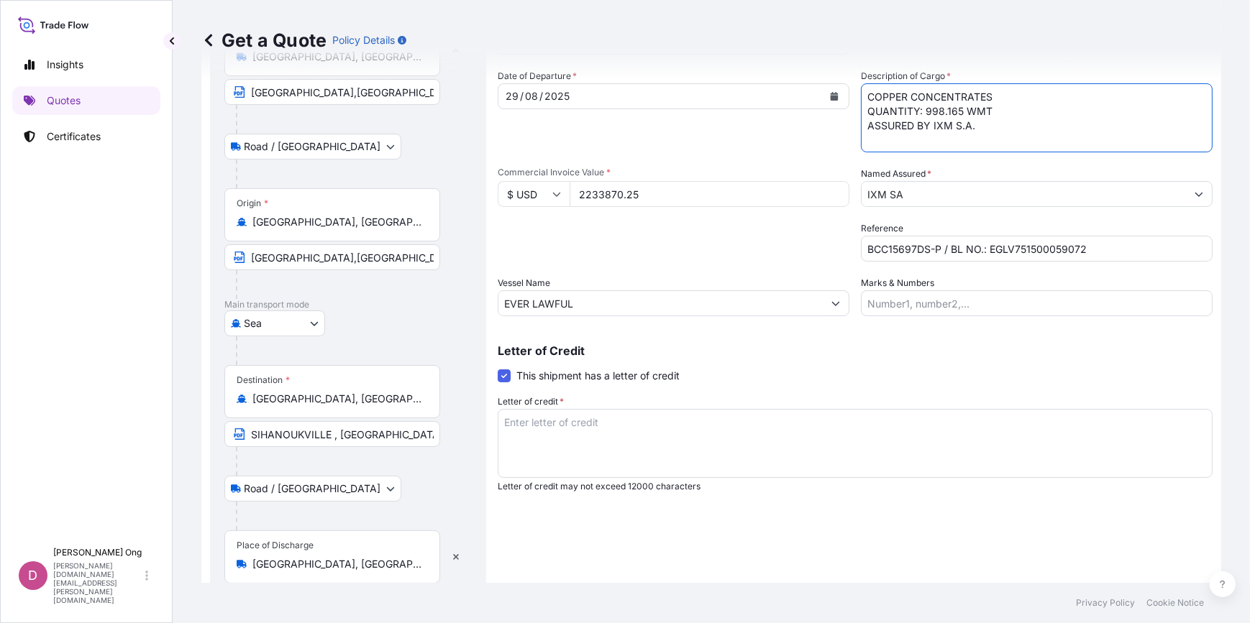
scroll to position [39, 0]
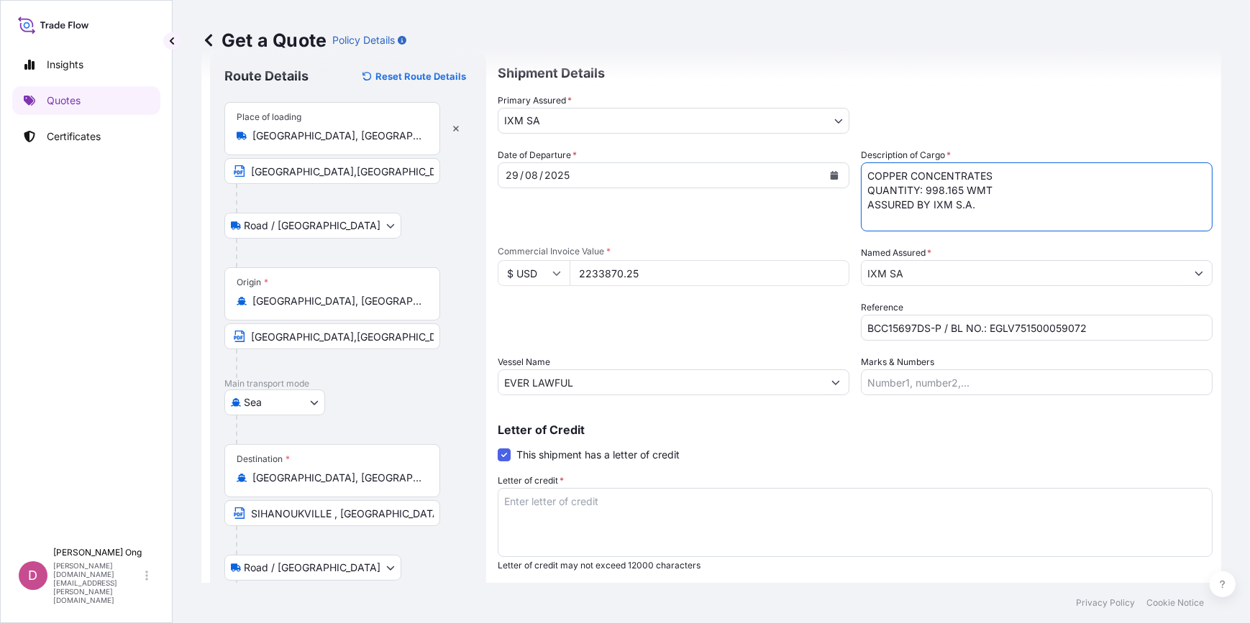
type textarea "COPPER CONCENTRATES QUANTITY: 998.165 WMT ASSURED BY IXM S.A."
click at [781, 521] on textarea "Letter of credit *" at bounding box center [855, 522] width 715 height 69
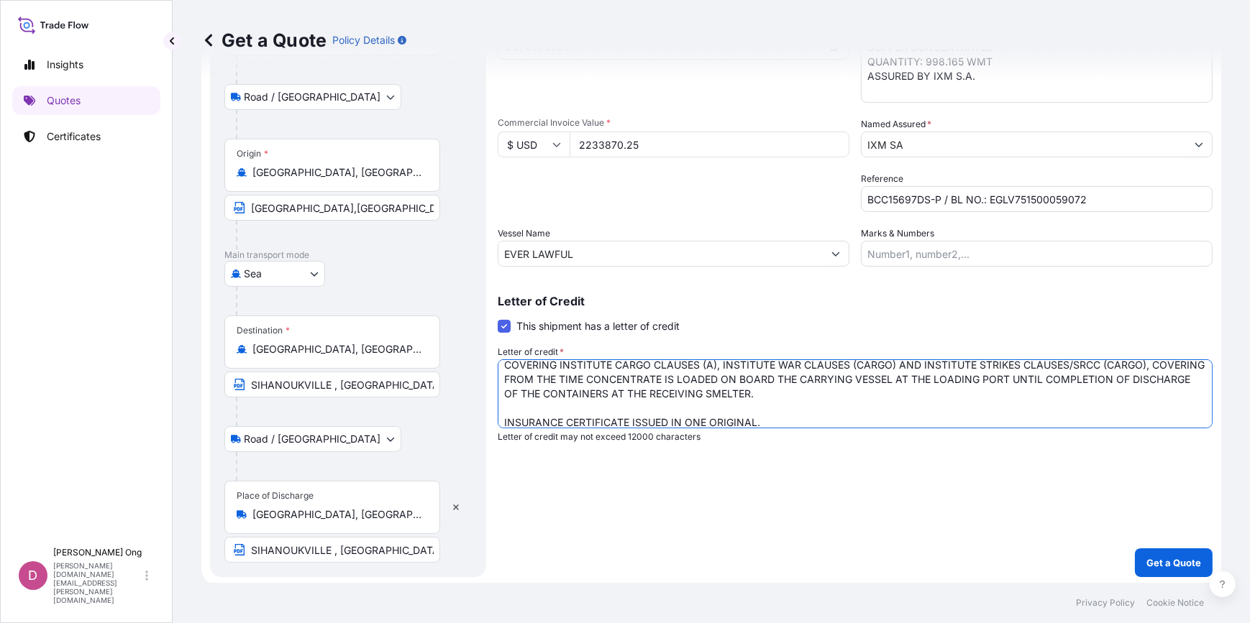
scroll to position [170, 0]
type textarea "FOR 110% OF THE PROVISIONAL CIF CARGO VALUE SHOWING CLAIMS PAYABLE IN CAMBODIA …"
click at [1163, 546] on button "Get a Quote" at bounding box center [1174, 560] width 78 height 29
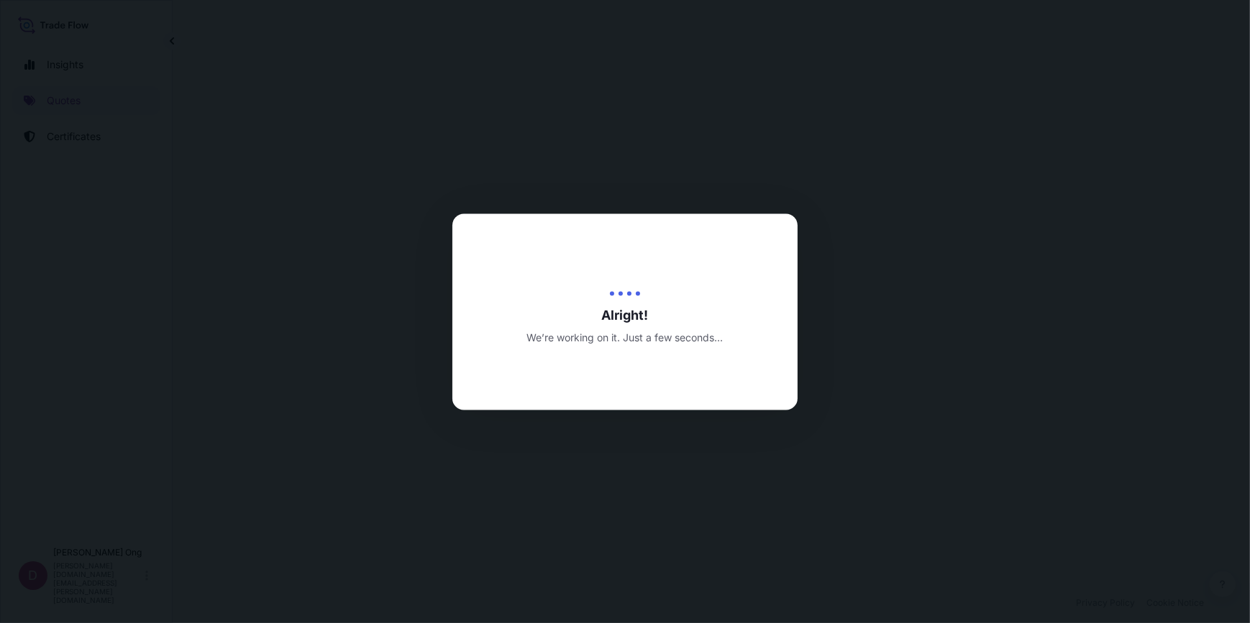
select select "Road / Inland"
select select "Sea"
select select "Road / Inland"
select select "31846"
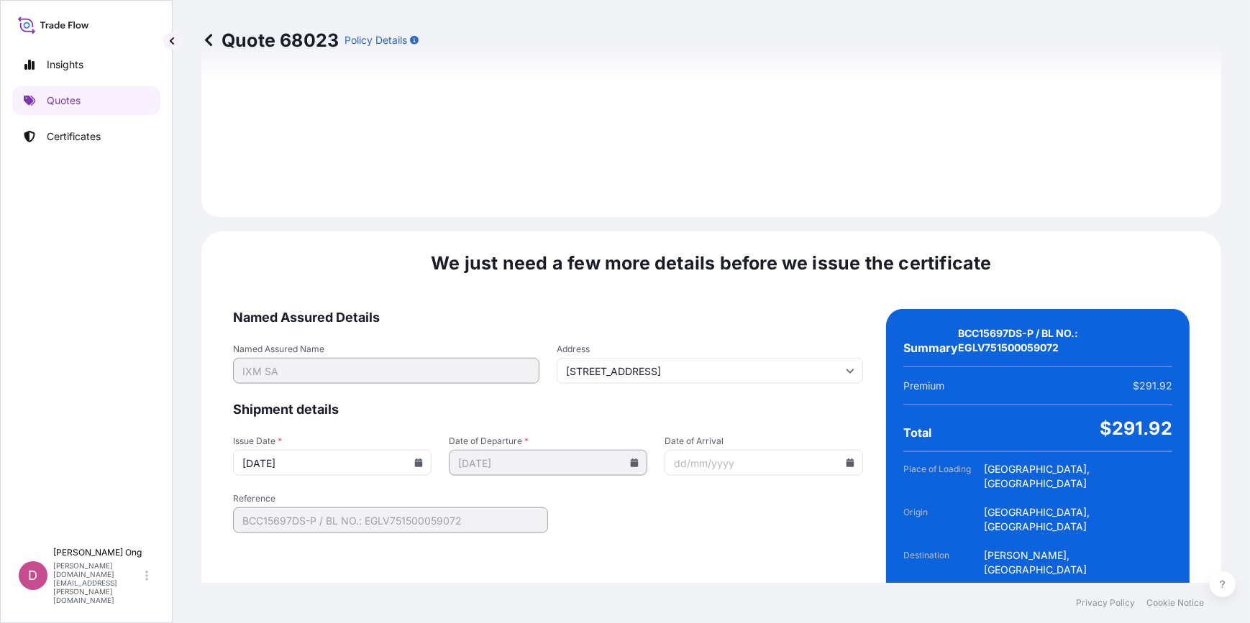
scroll to position [2033, 0]
click at [417, 458] on icon at bounding box center [419, 462] width 8 height 9
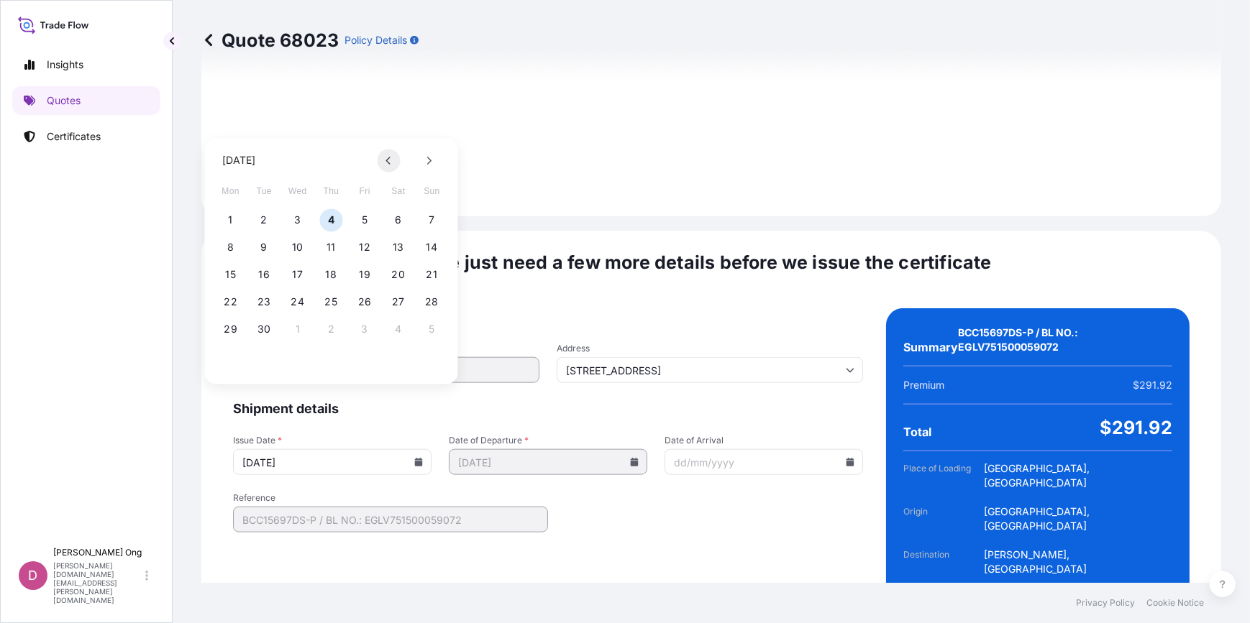
click at [393, 157] on button at bounding box center [388, 160] width 23 height 23
click at [370, 329] on button "29" at bounding box center [364, 329] width 23 height 23
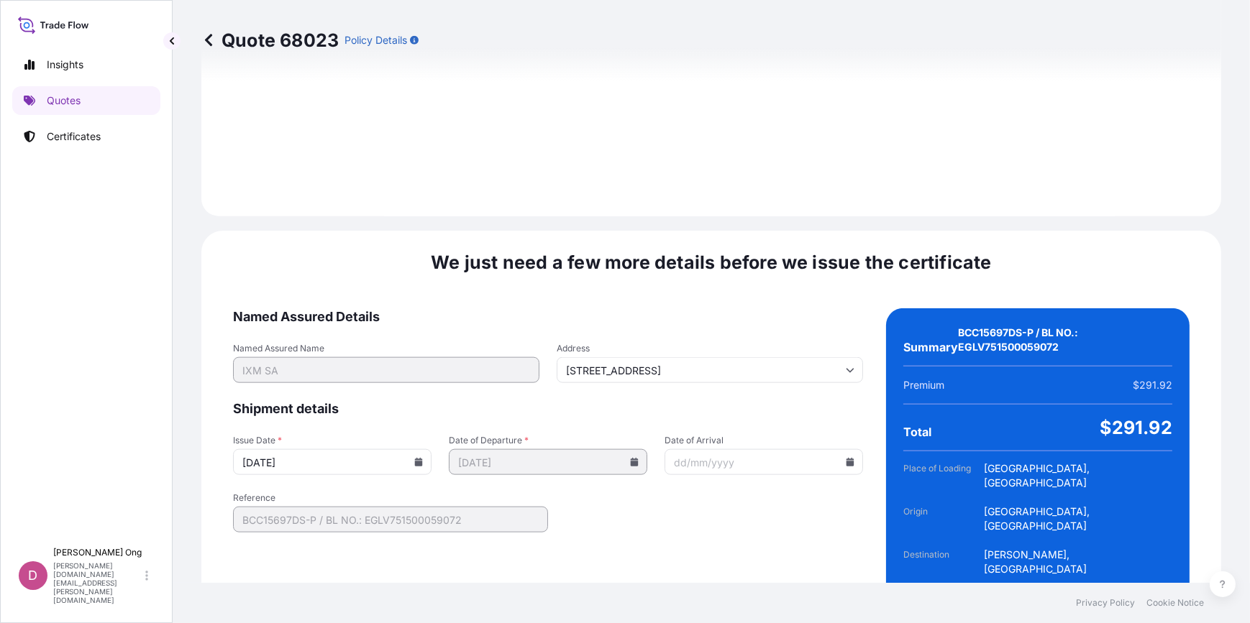
type input "29/08/2025"
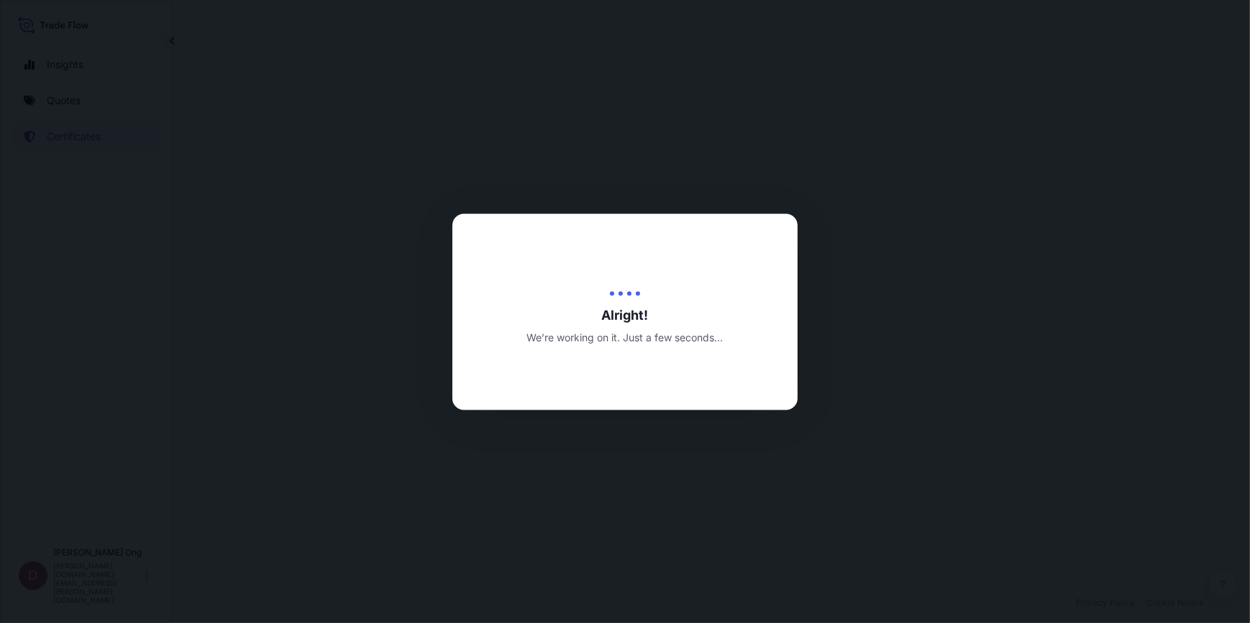
click at [806, 481] on div at bounding box center [625, 311] width 1250 height 623
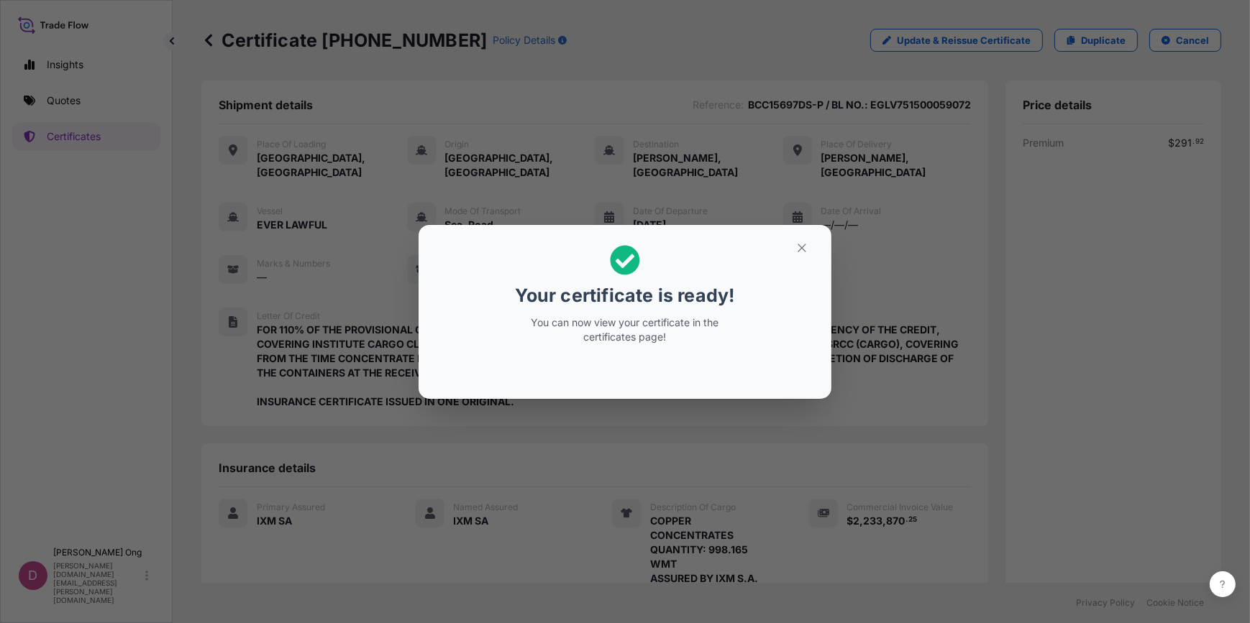
click at [802, 242] on icon "button" at bounding box center [801, 248] width 13 height 13
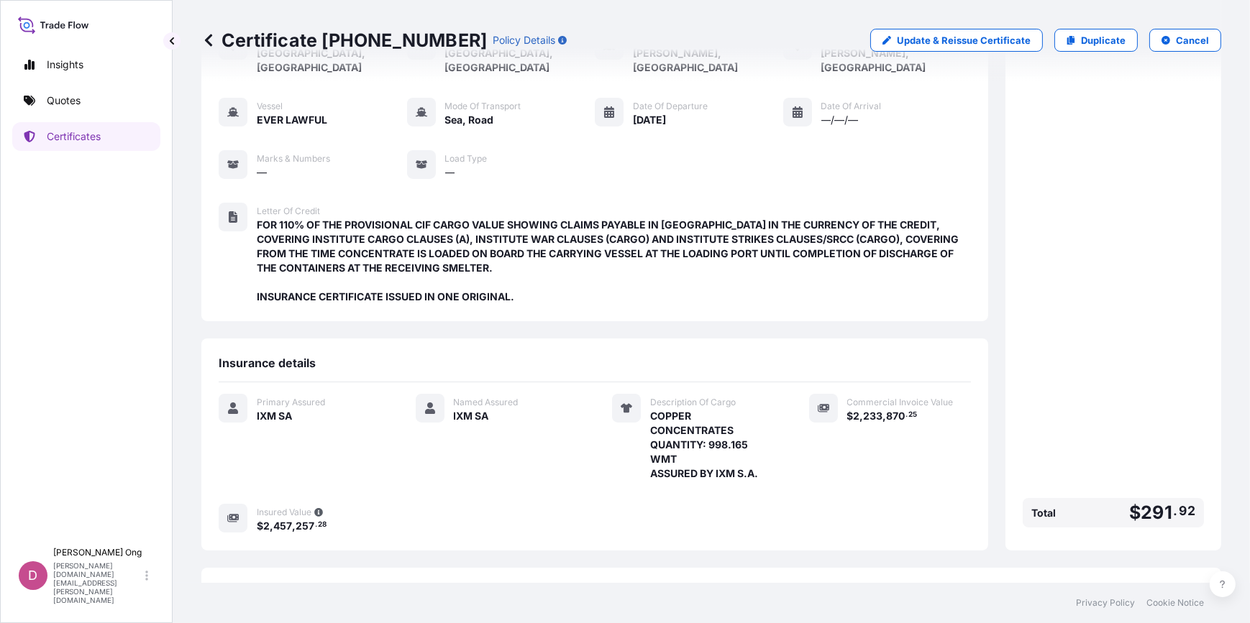
scroll to position [209, 0]
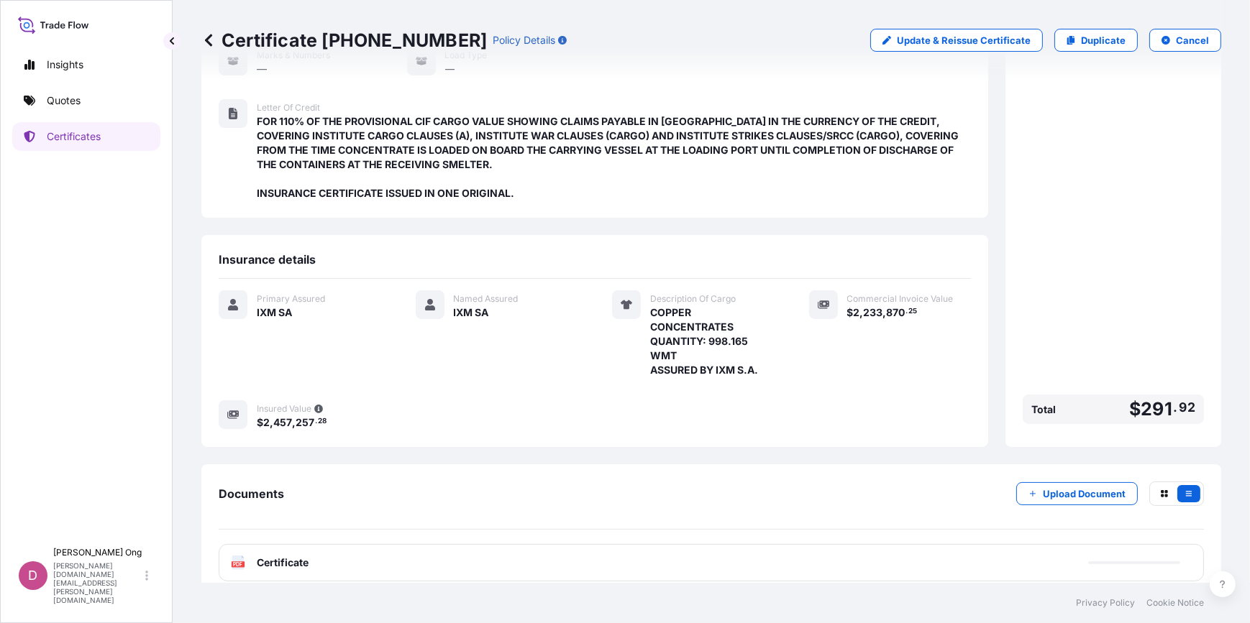
click at [441, 554] on div "PDF Certificate" at bounding box center [711, 562] width 985 height 37
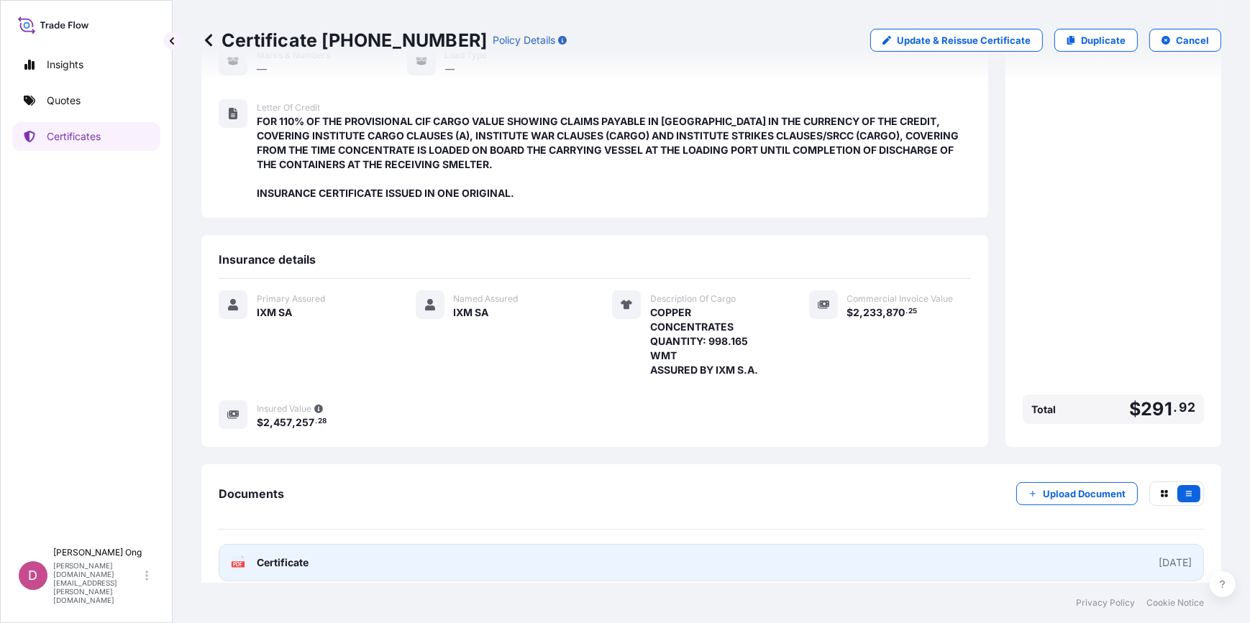
click at [445, 545] on link "PDF Certificate 2025-08-29" at bounding box center [711, 562] width 985 height 37
